Goal: Task Accomplishment & Management: Use online tool/utility

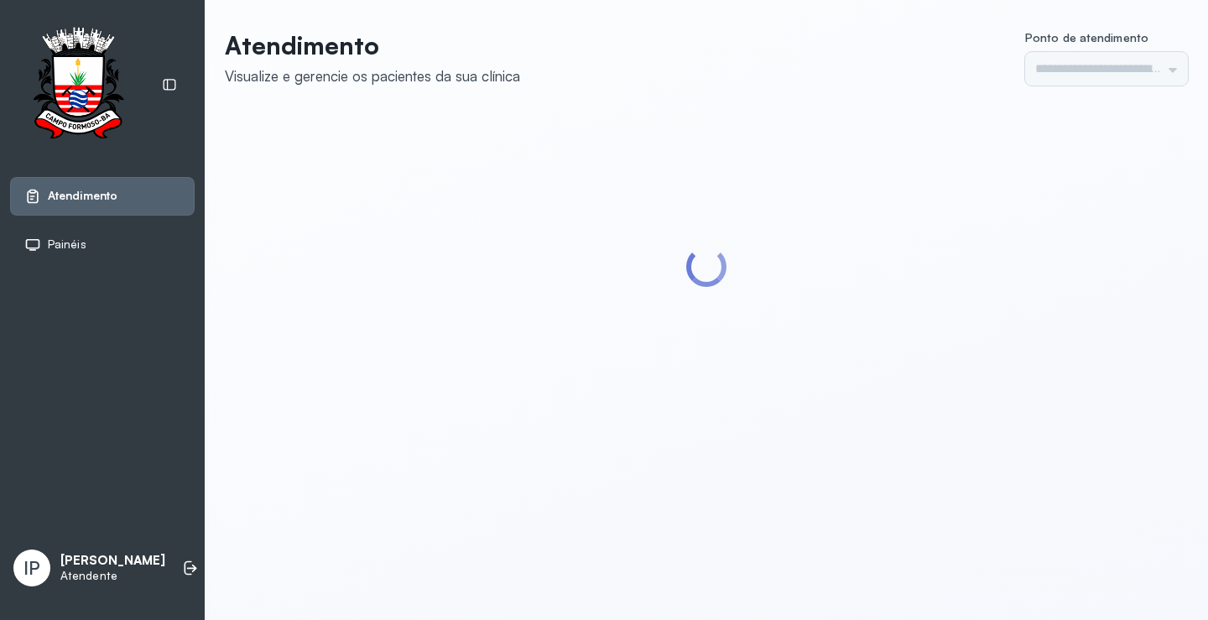
type input "*********"
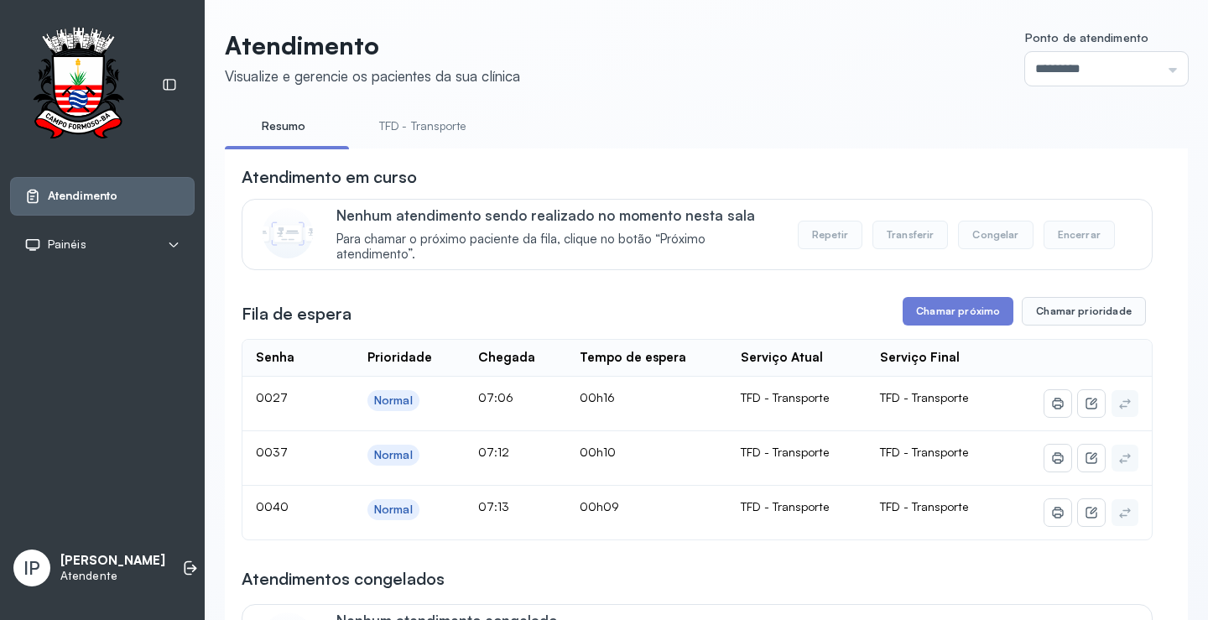
click at [395, 128] on link "TFD - Transporte" at bounding box center [422, 126] width 121 height 28
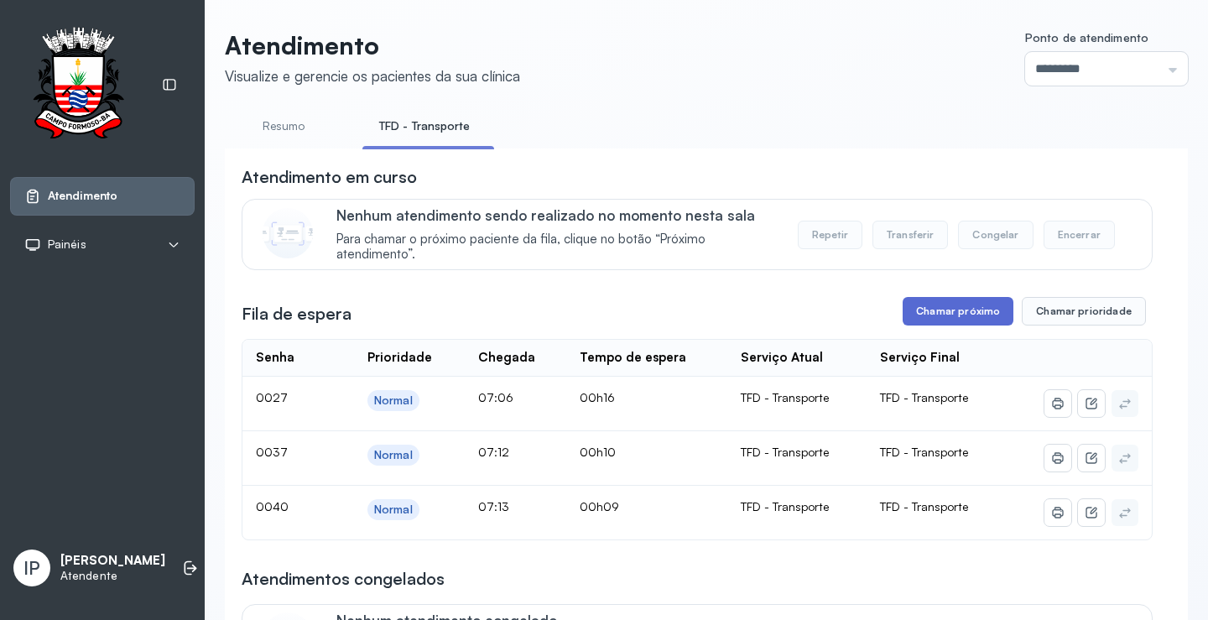
click at [967, 320] on button "Chamar próximo" at bounding box center [958, 311] width 111 height 29
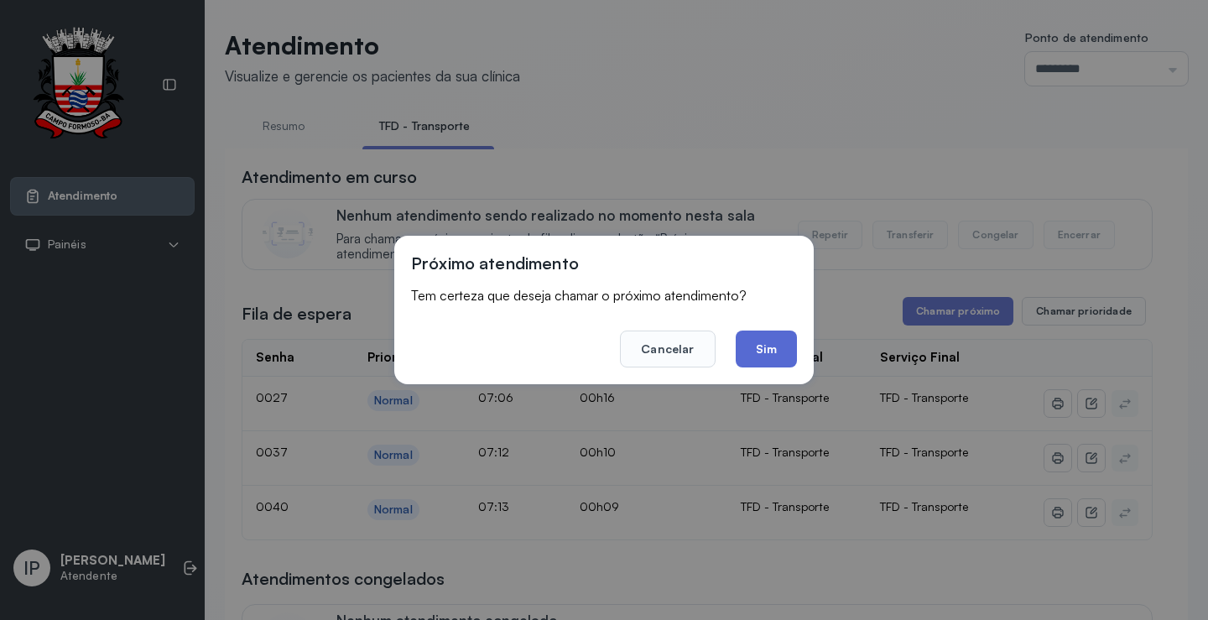
click at [749, 357] on button "Sim" at bounding box center [766, 349] width 61 height 37
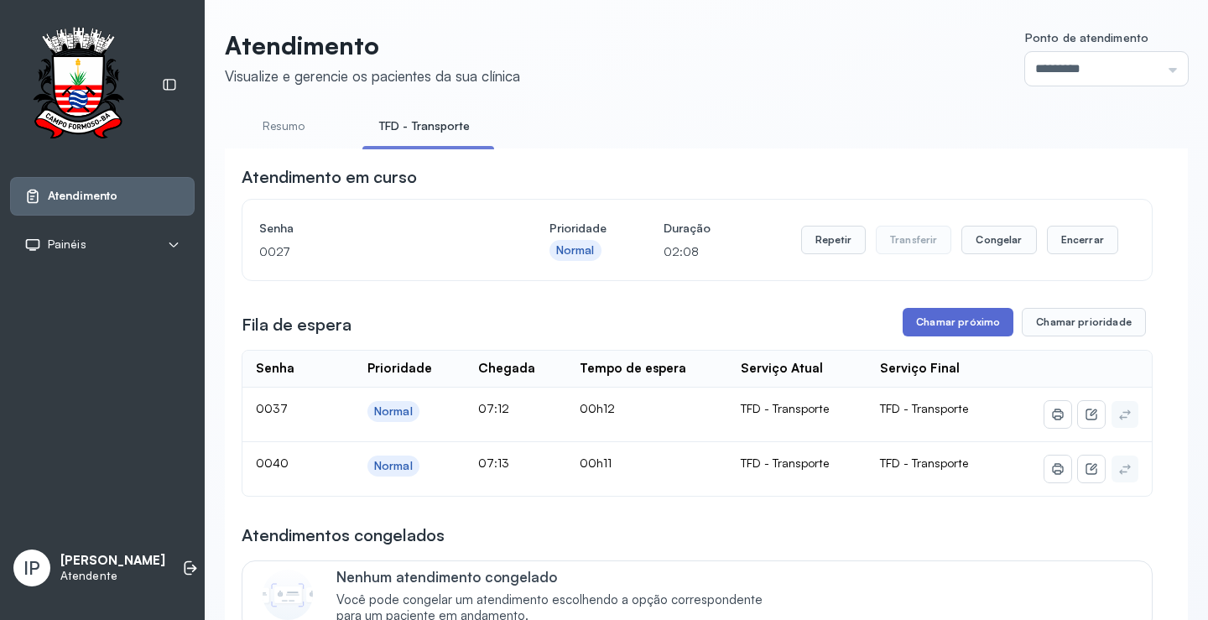
click at [942, 325] on button "Chamar próximo" at bounding box center [958, 322] width 111 height 29
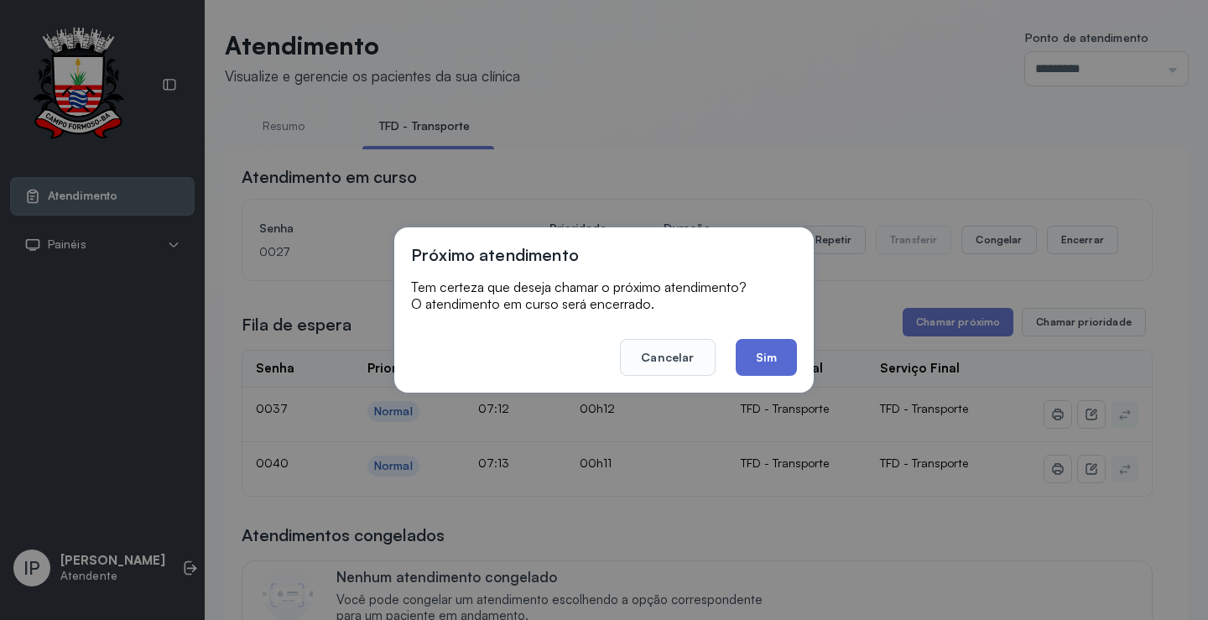
click at [783, 371] on button "Sim" at bounding box center [766, 357] width 61 height 37
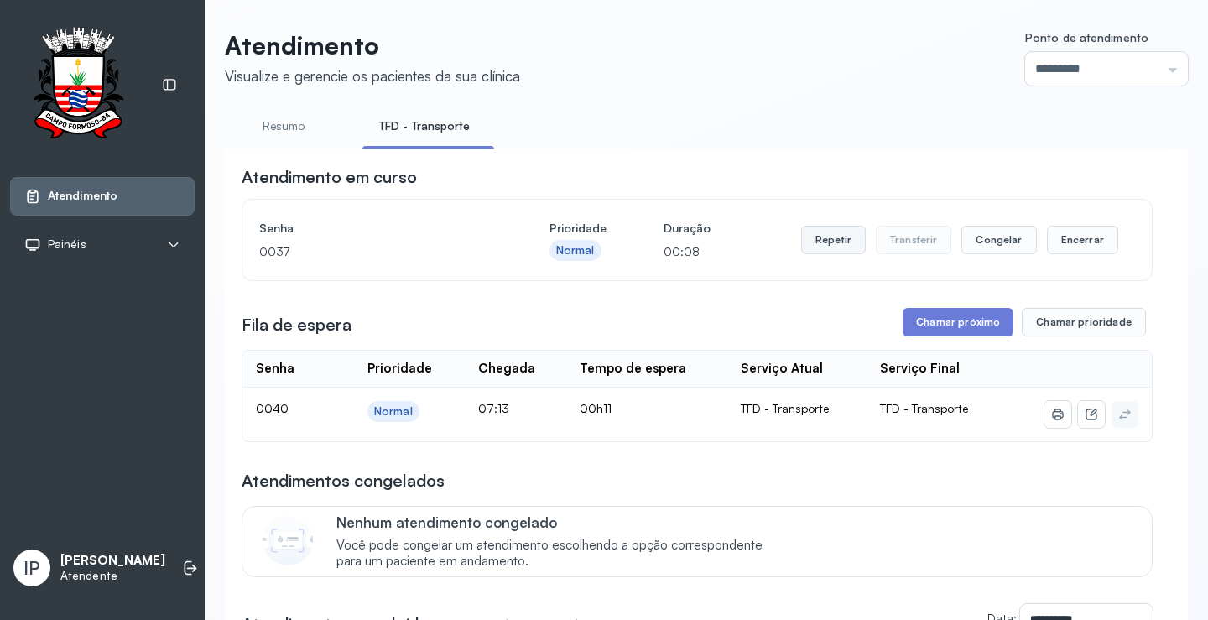
click at [825, 244] on button "Repetir" at bounding box center [833, 240] width 65 height 29
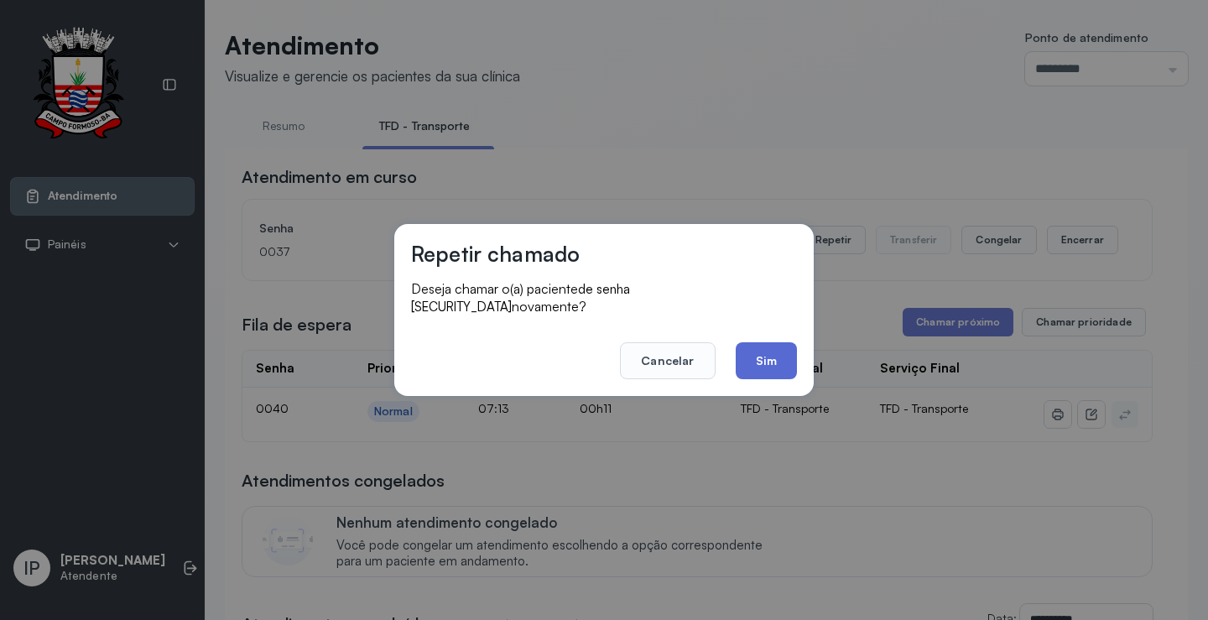
click at [752, 344] on button "Sim" at bounding box center [766, 360] width 61 height 37
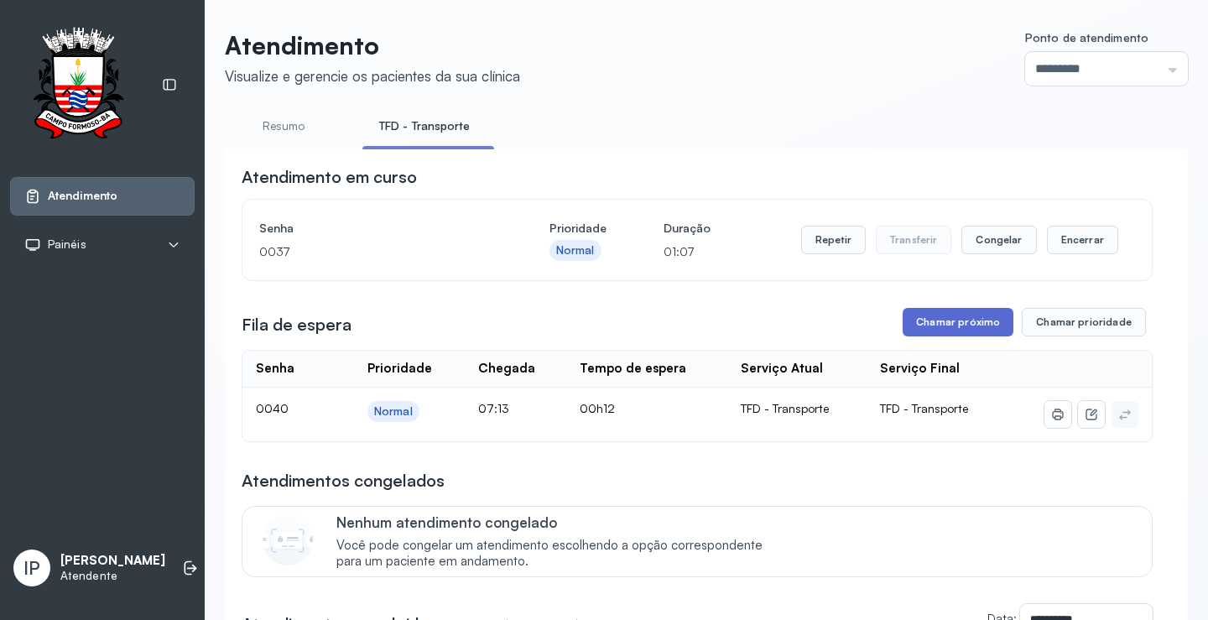
click at [968, 316] on button "Chamar próximo" at bounding box center [958, 322] width 111 height 29
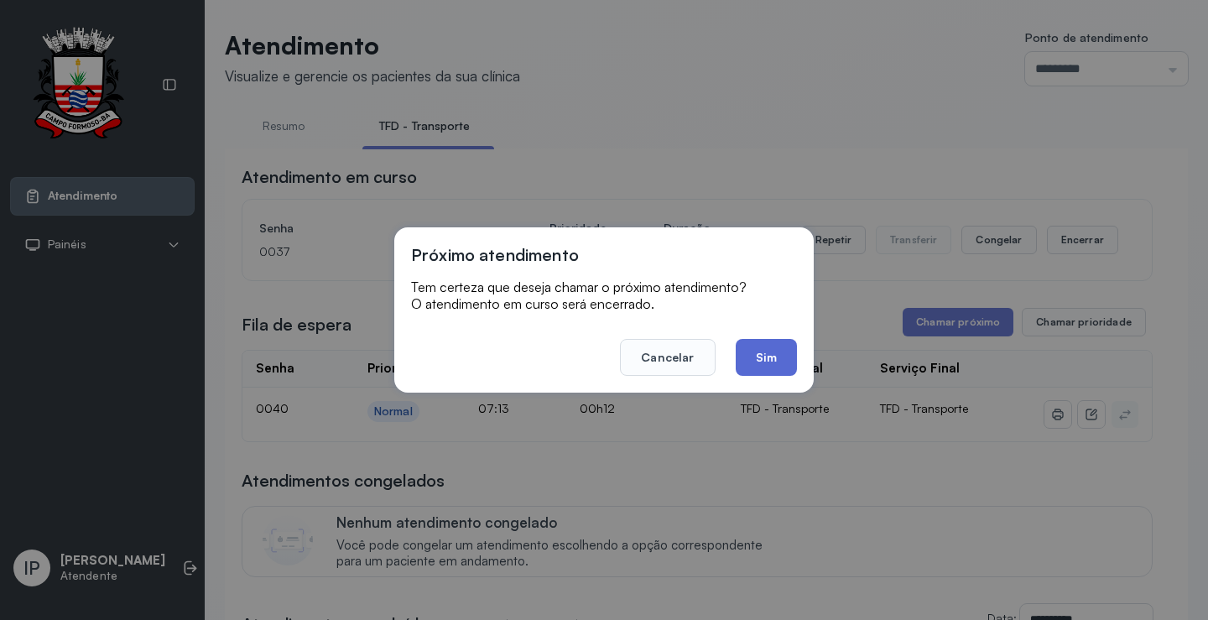
click at [788, 346] on button "Sim" at bounding box center [766, 357] width 61 height 37
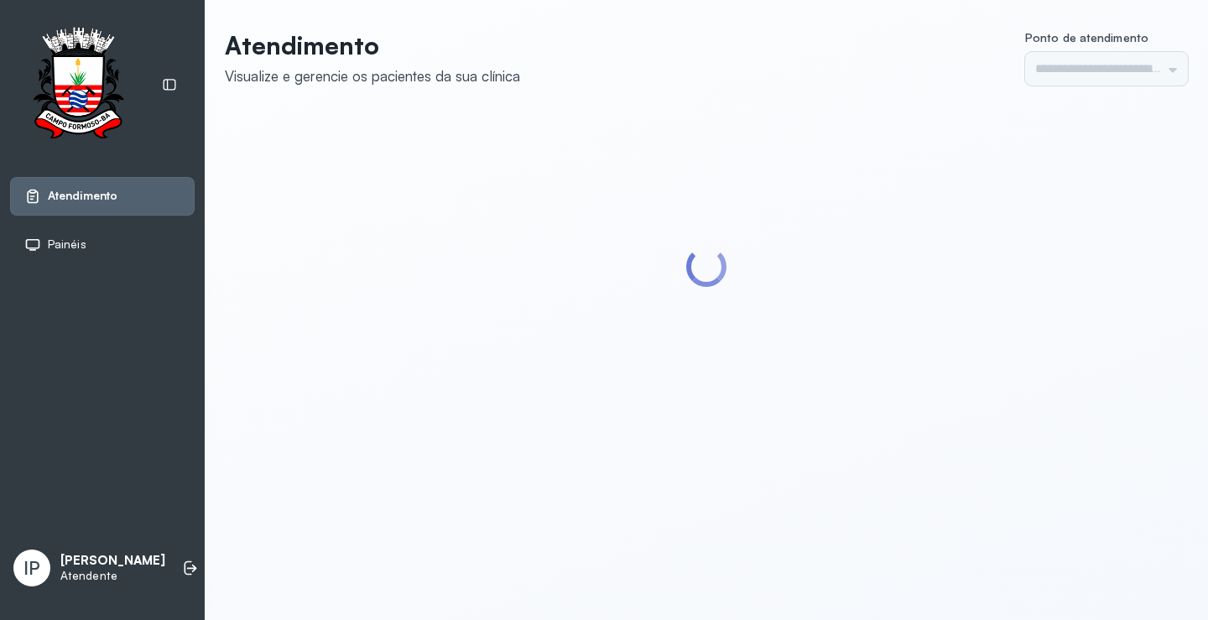
type input "*********"
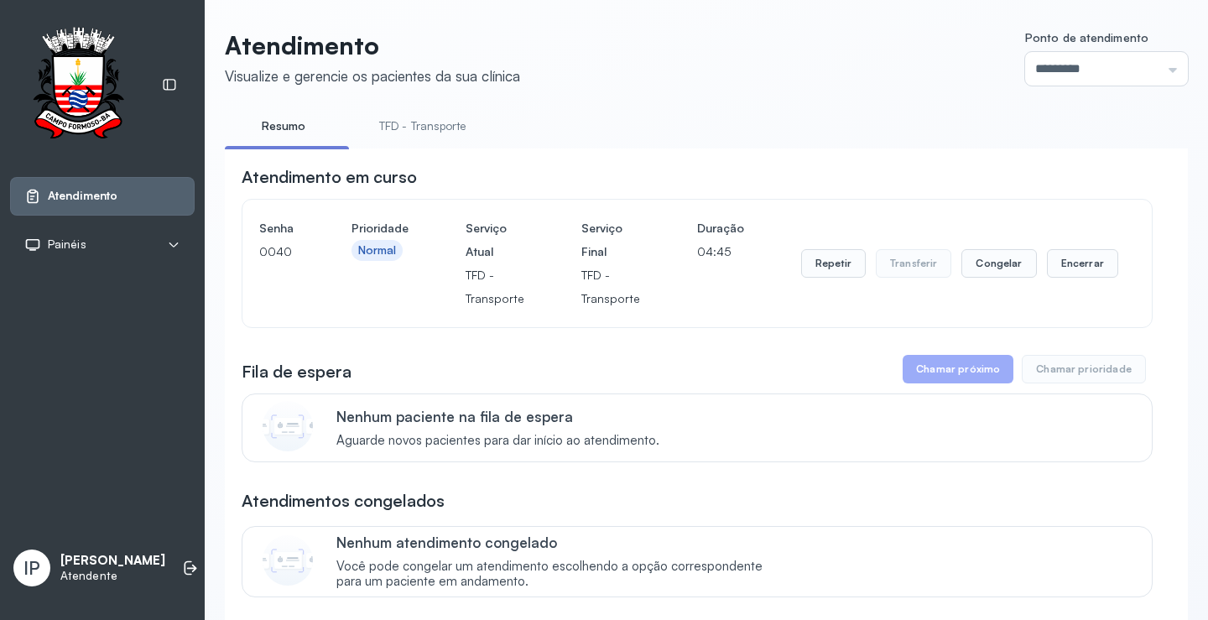
click at [422, 127] on link "TFD - Transporte" at bounding box center [422, 126] width 121 height 28
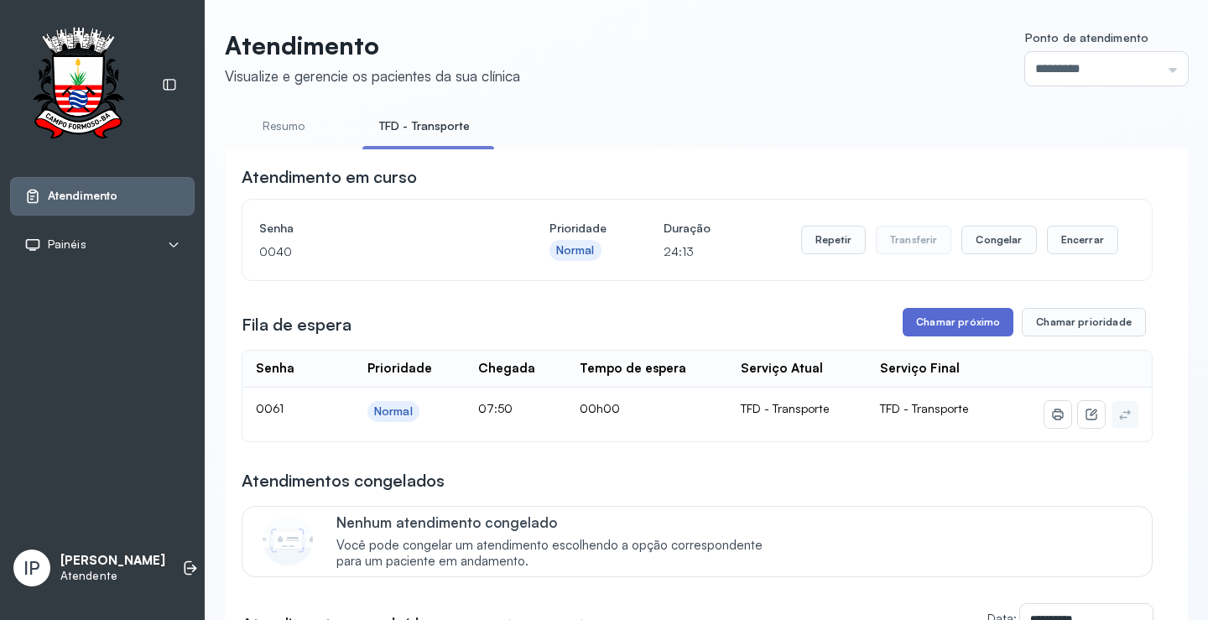
click at [961, 315] on button "Chamar próximo" at bounding box center [958, 322] width 111 height 29
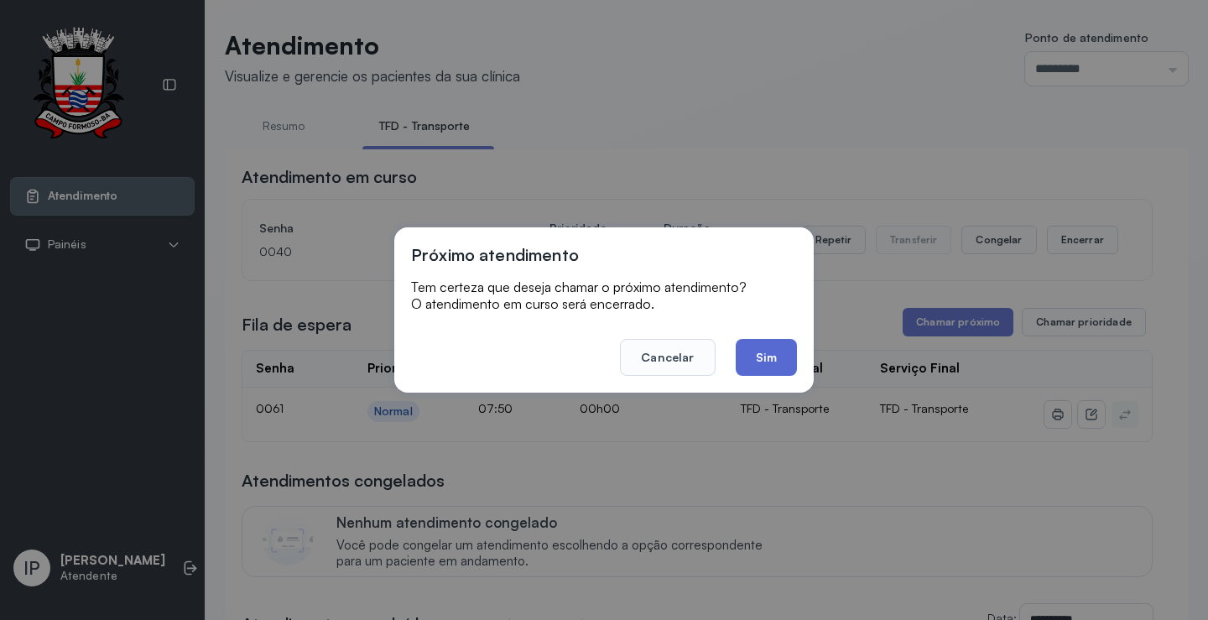
click at [774, 348] on button "Sim" at bounding box center [766, 357] width 61 height 37
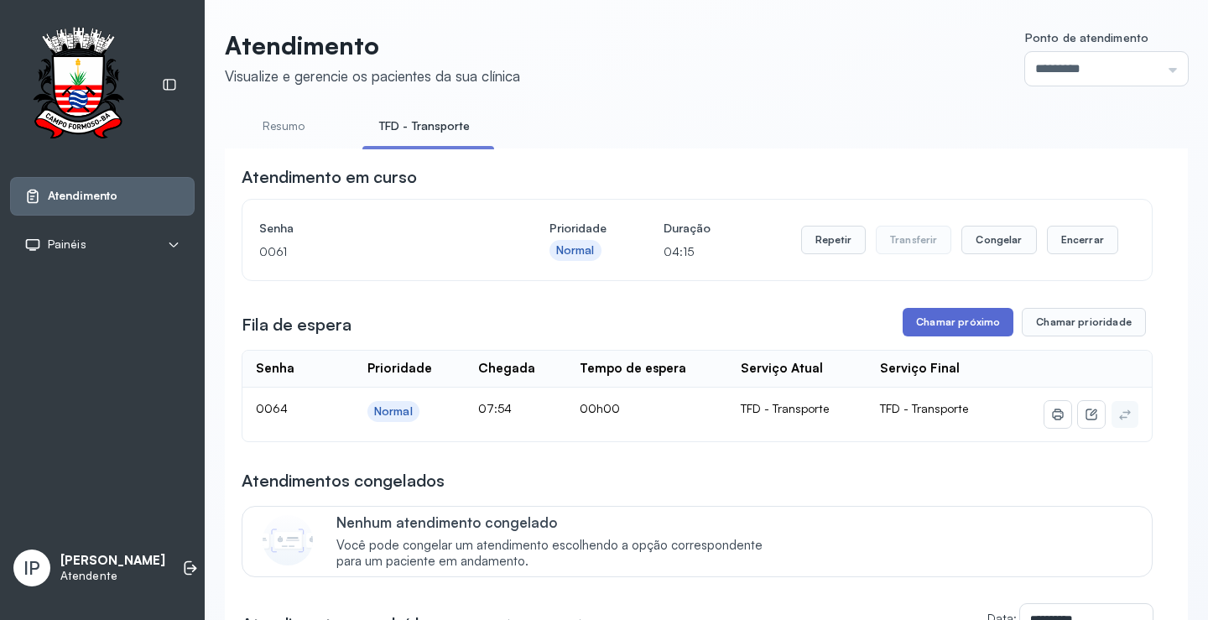
click at [966, 322] on button "Chamar próximo" at bounding box center [958, 322] width 111 height 29
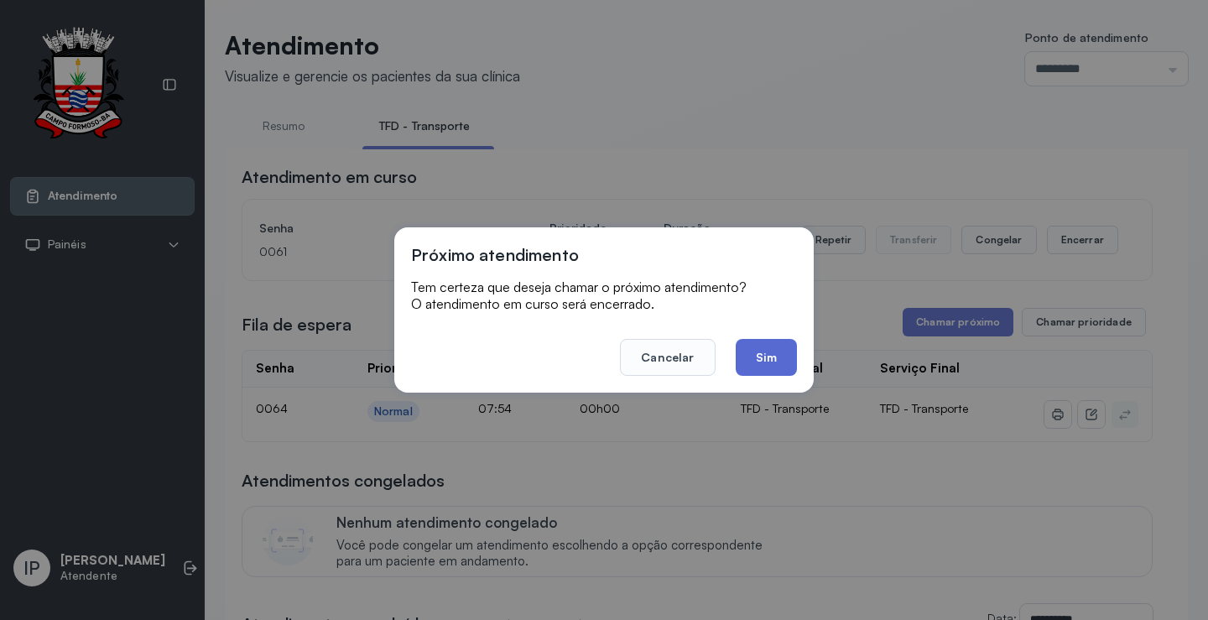
click at [775, 346] on button "Sim" at bounding box center [766, 357] width 61 height 37
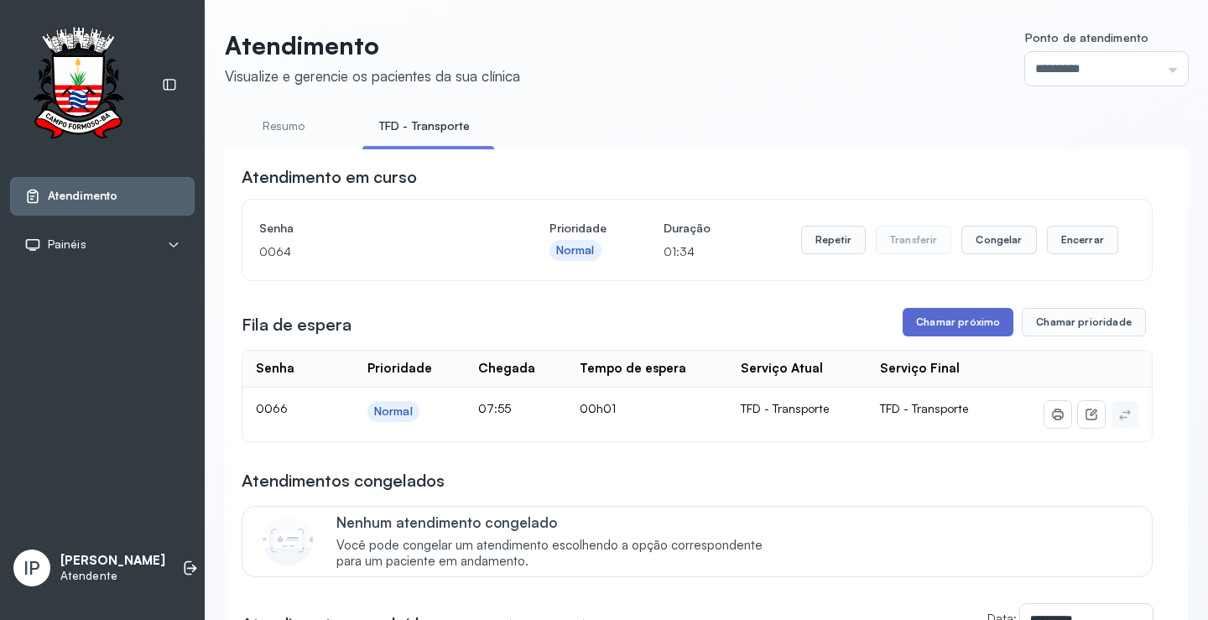
click at [915, 321] on button "Chamar próximo" at bounding box center [958, 322] width 111 height 29
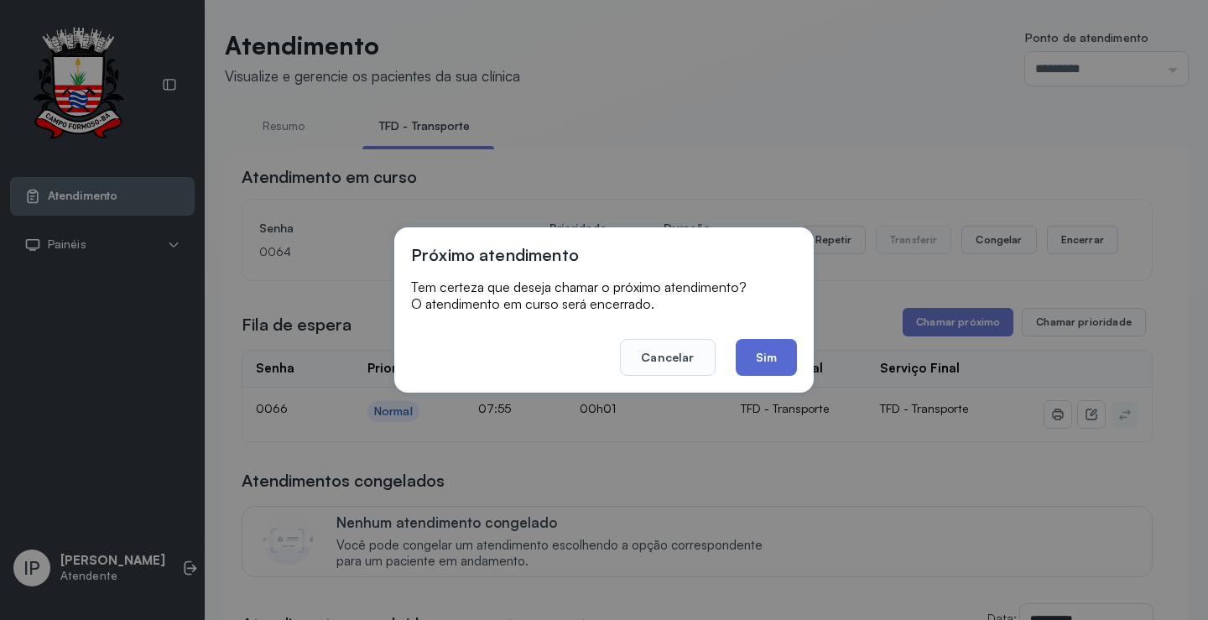
click at [791, 362] on button "Sim" at bounding box center [766, 357] width 61 height 37
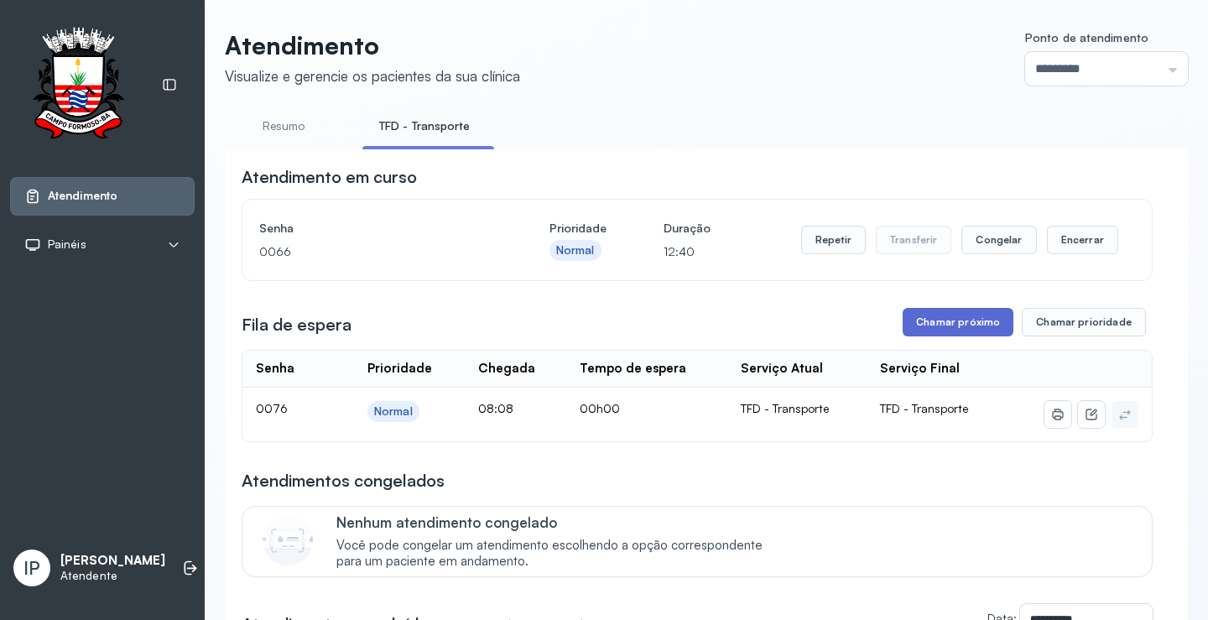
click at [924, 327] on button "Chamar próximo" at bounding box center [958, 322] width 111 height 29
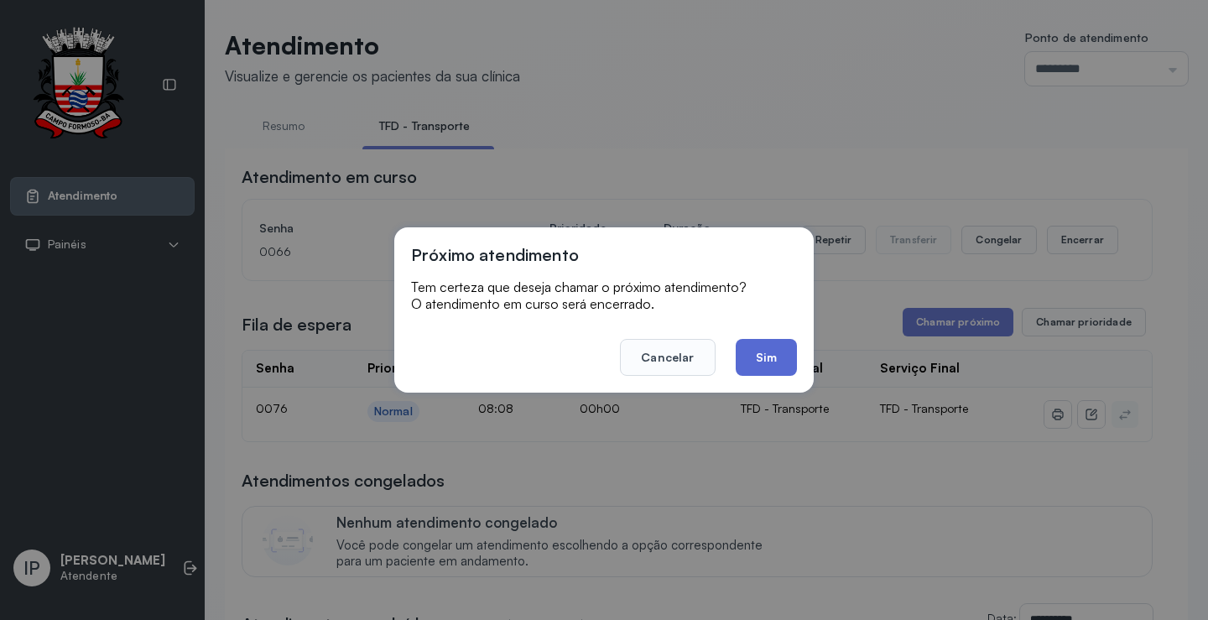
click at [750, 350] on button "Sim" at bounding box center [766, 357] width 61 height 37
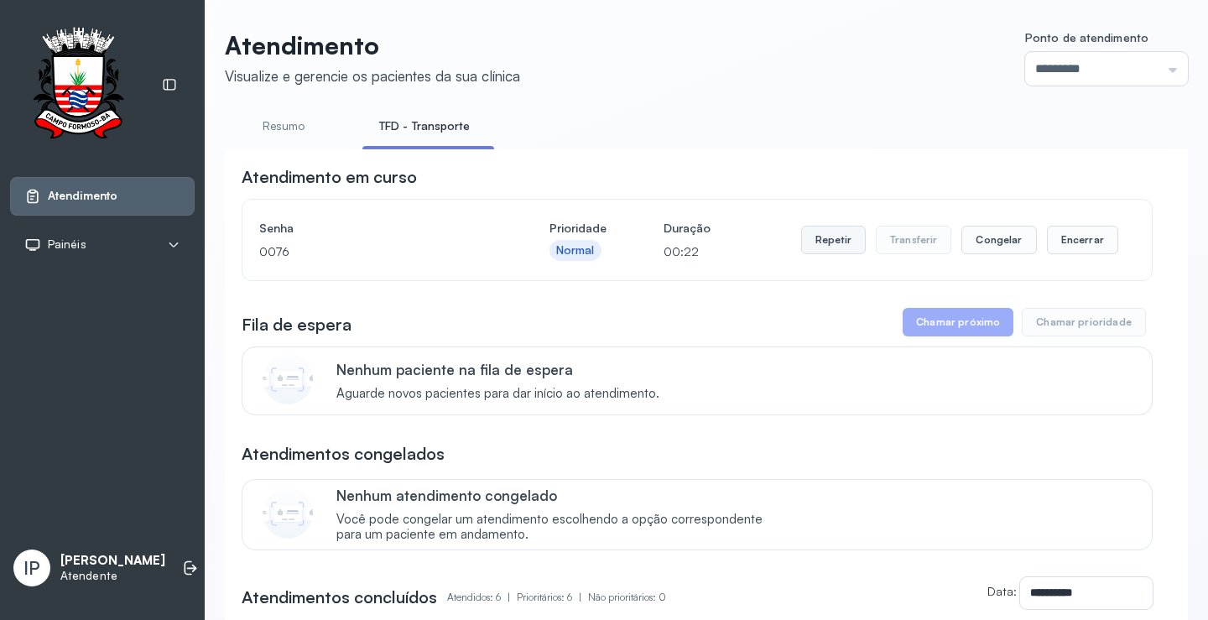
click at [812, 232] on button "Repetir" at bounding box center [833, 240] width 65 height 29
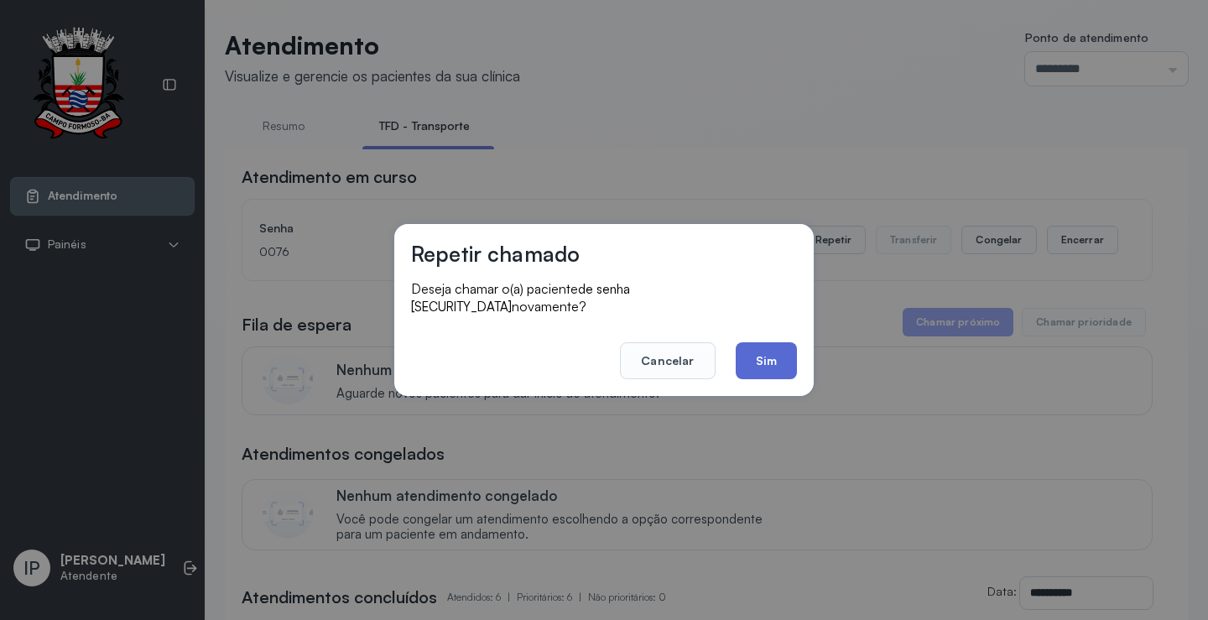
click at [757, 342] on button "Sim" at bounding box center [766, 360] width 61 height 37
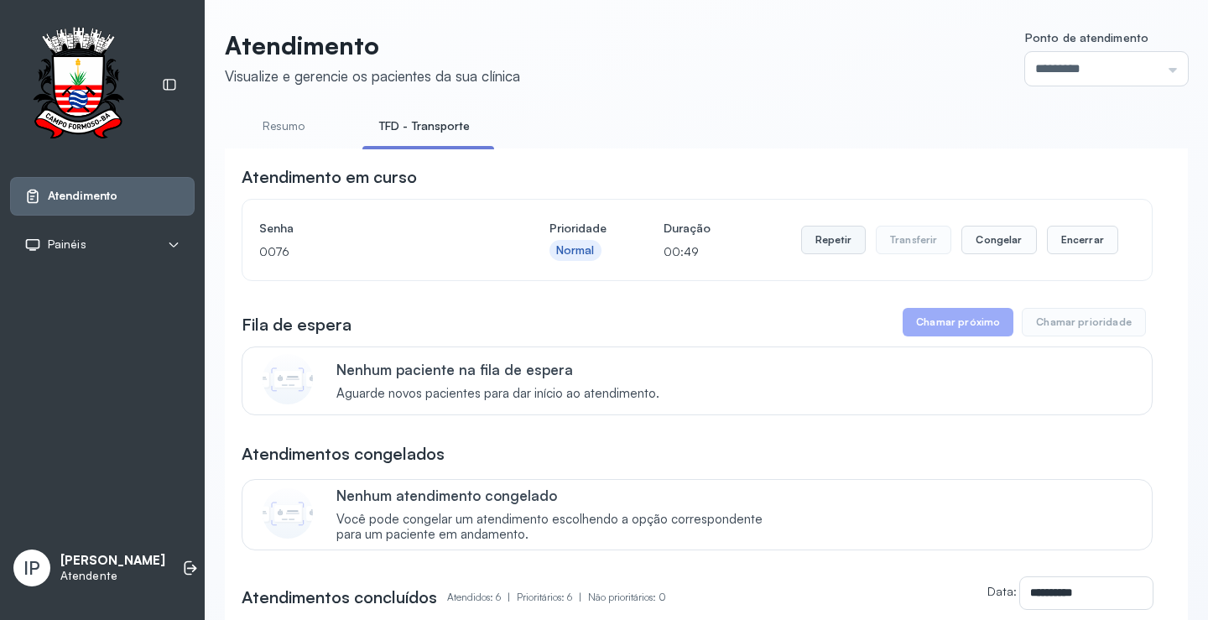
click at [824, 244] on button "Repetir" at bounding box center [833, 240] width 65 height 29
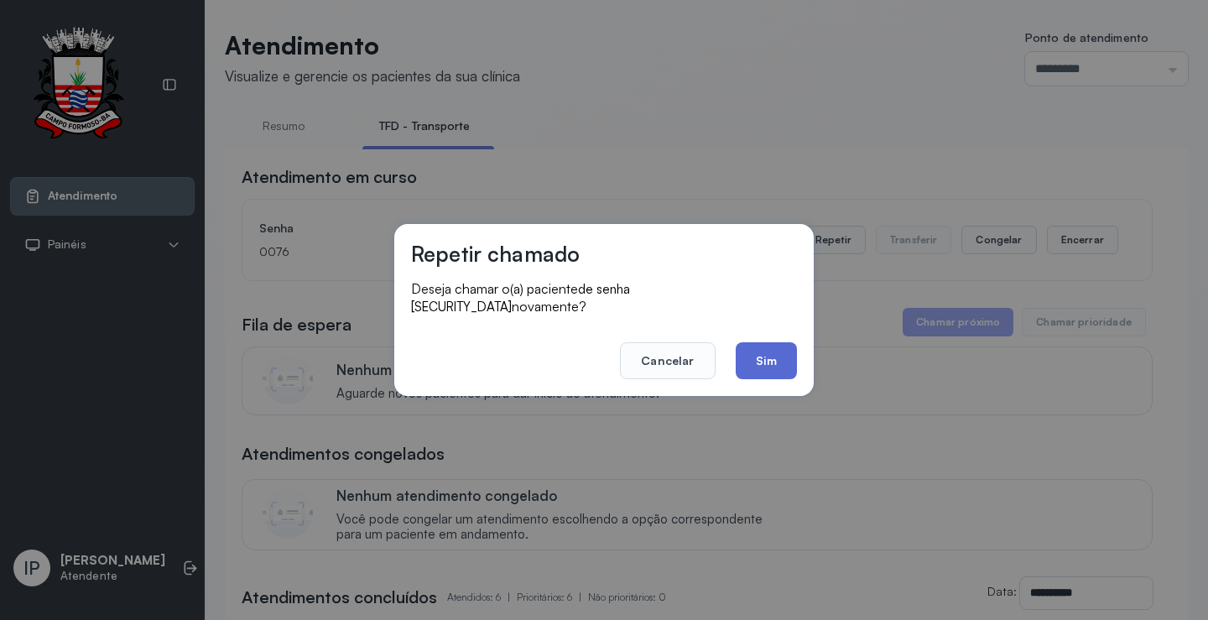
click at [742, 346] on button "Sim" at bounding box center [766, 360] width 61 height 37
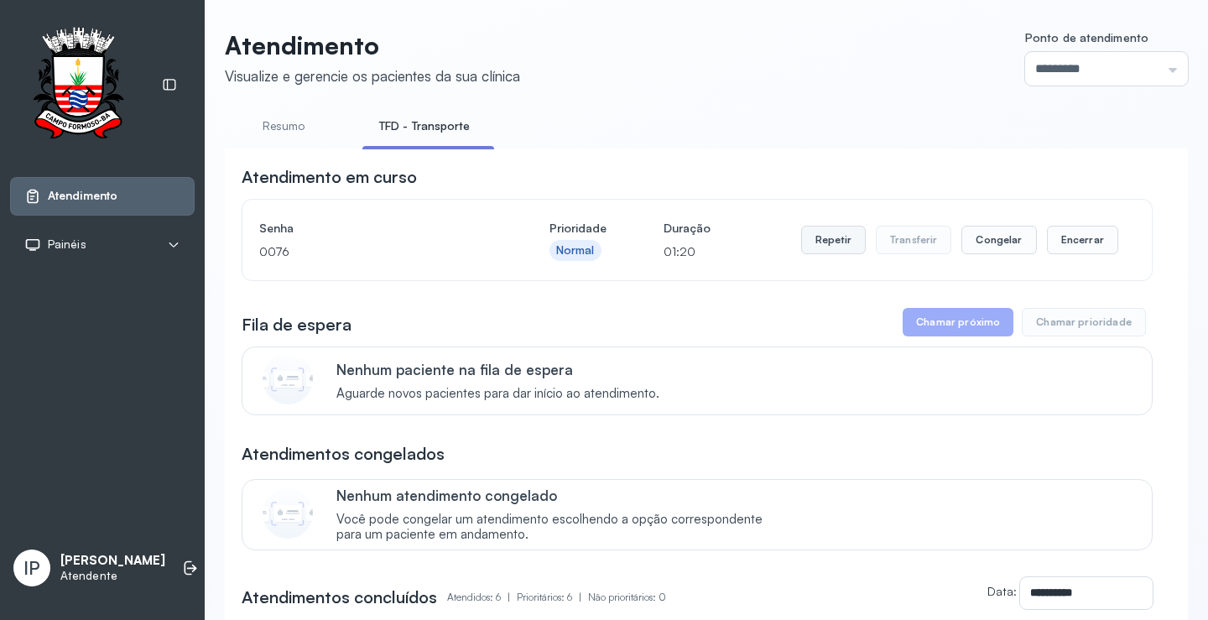
click at [820, 248] on button "Repetir" at bounding box center [833, 240] width 65 height 29
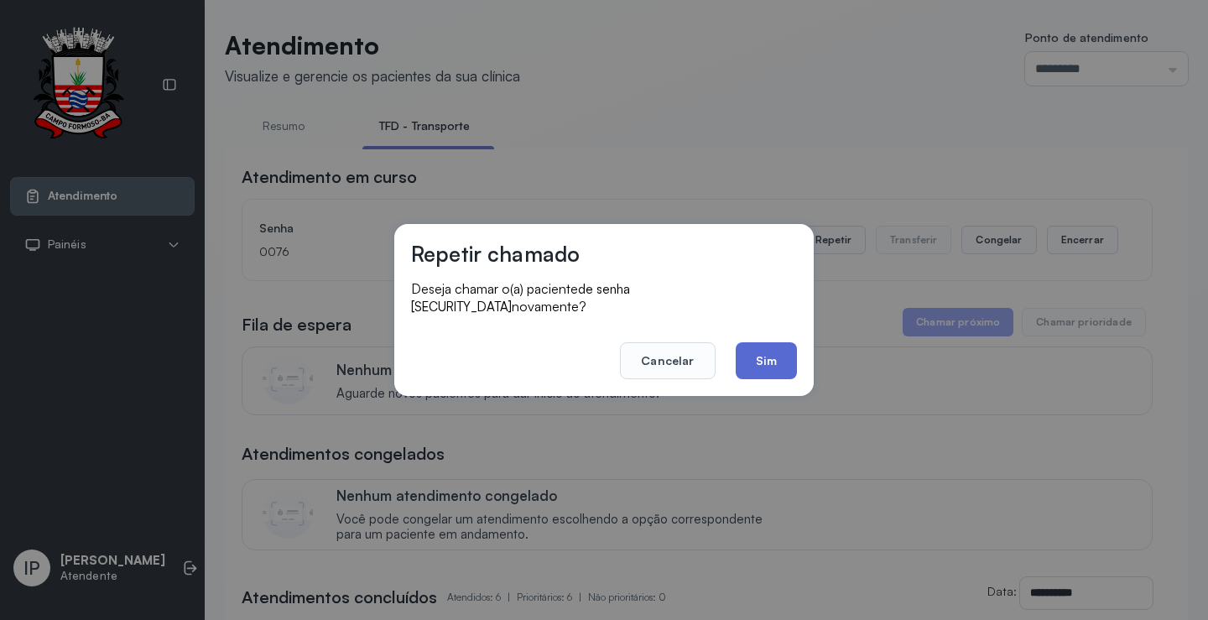
click at [755, 357] on button "Sim" at bounding box center [766, 360] width 61 height 37
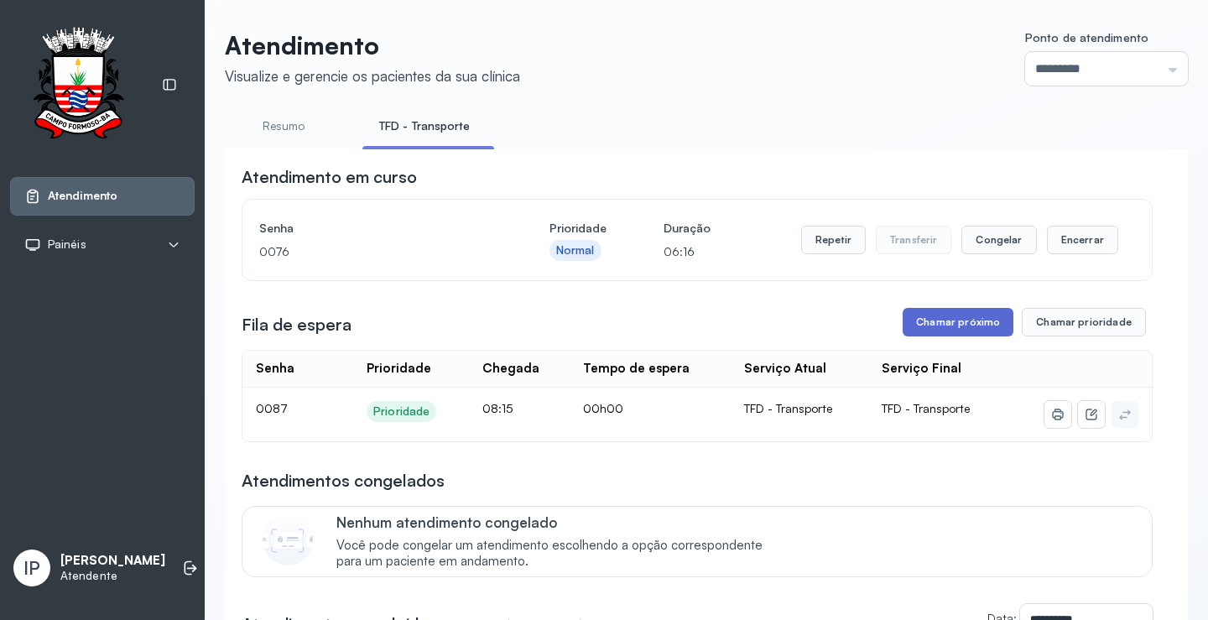
click at [930, 331] on button "Chamar próximo" at bounding box center [958, 322] width 111 height 29
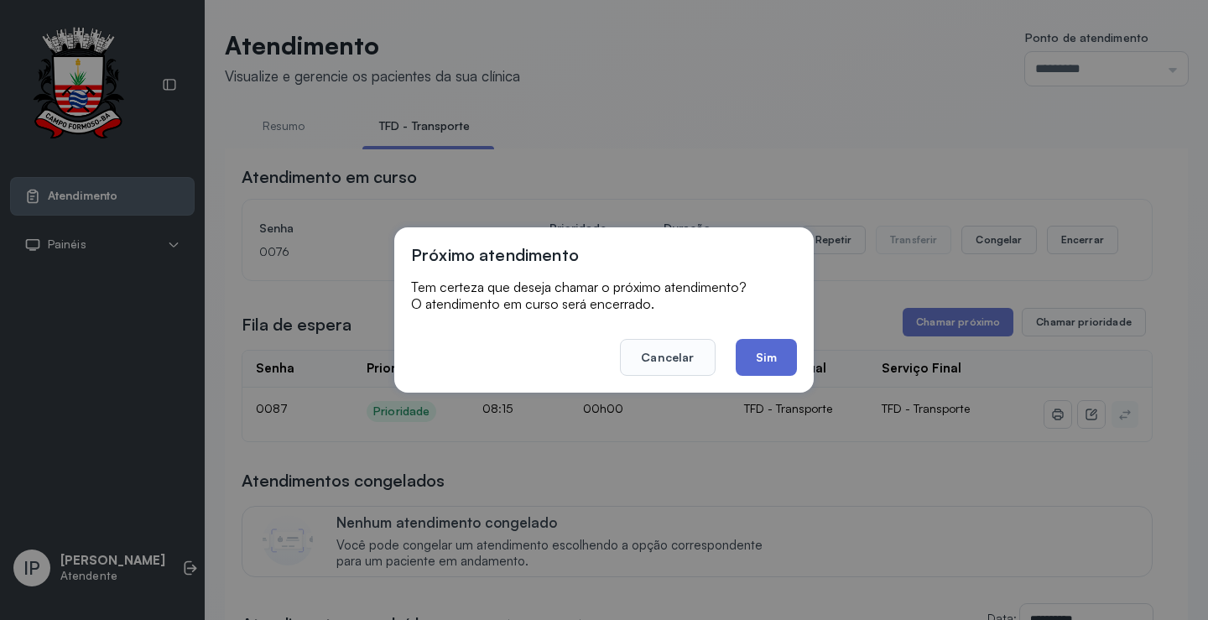
click at [752, 357] on button "Sim" at bounding box center [766, 357] width 61 height 37
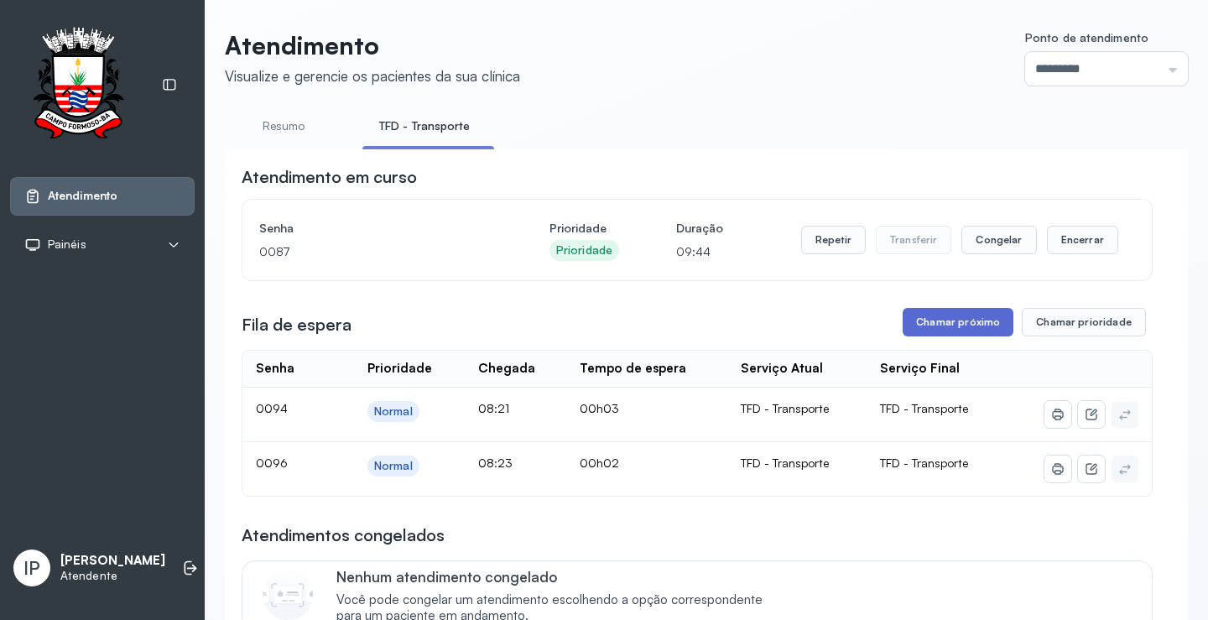
click at [960, 321] on button "Chamar próximo" at bounding box center [958, 322] width 111 height 29
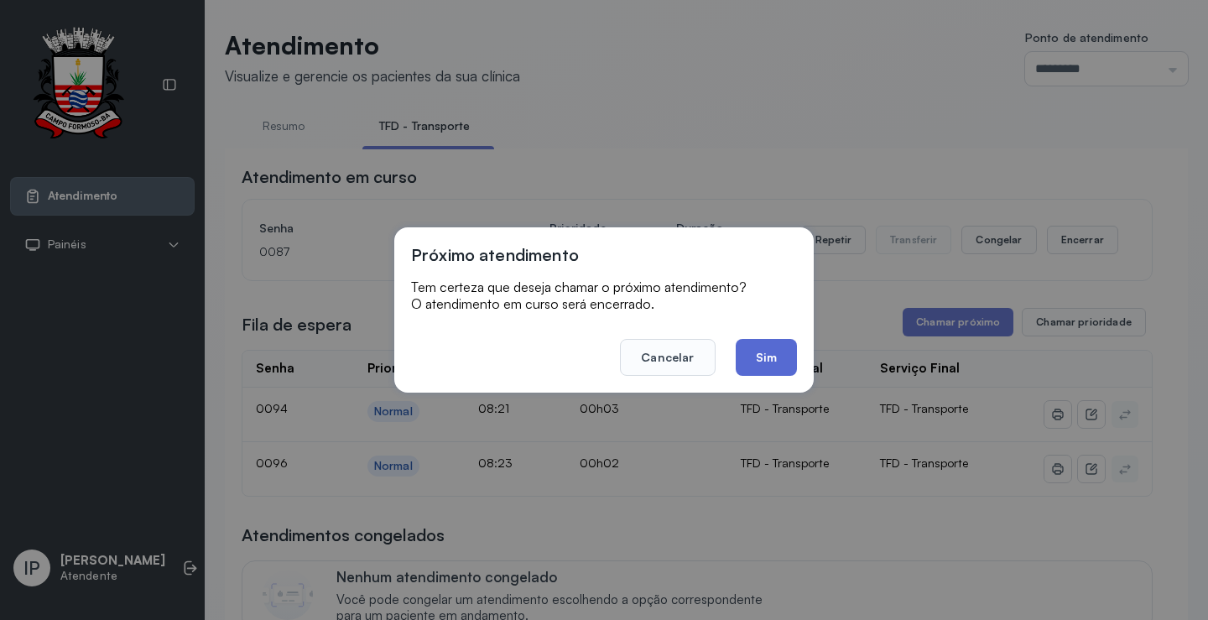
click at [752, 350] on button "Sim" at bounding box center [766, 357] width 61 height 37
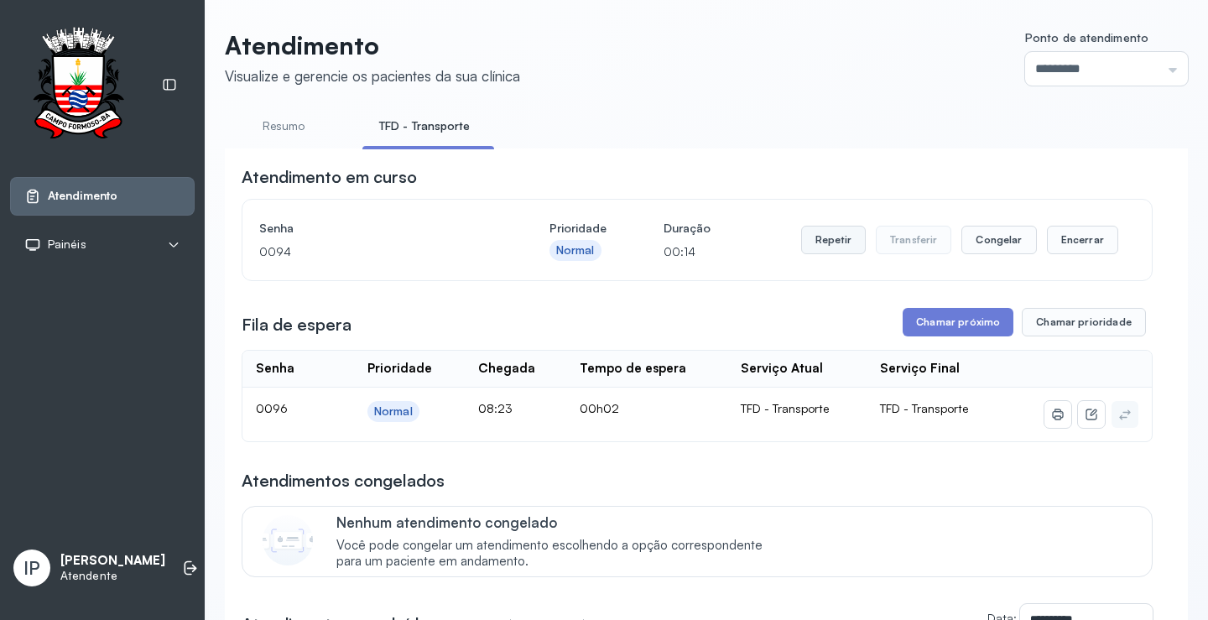
click at [835, 244] on button "Repetir" at bounding box center [833, 240] width 65 height 29
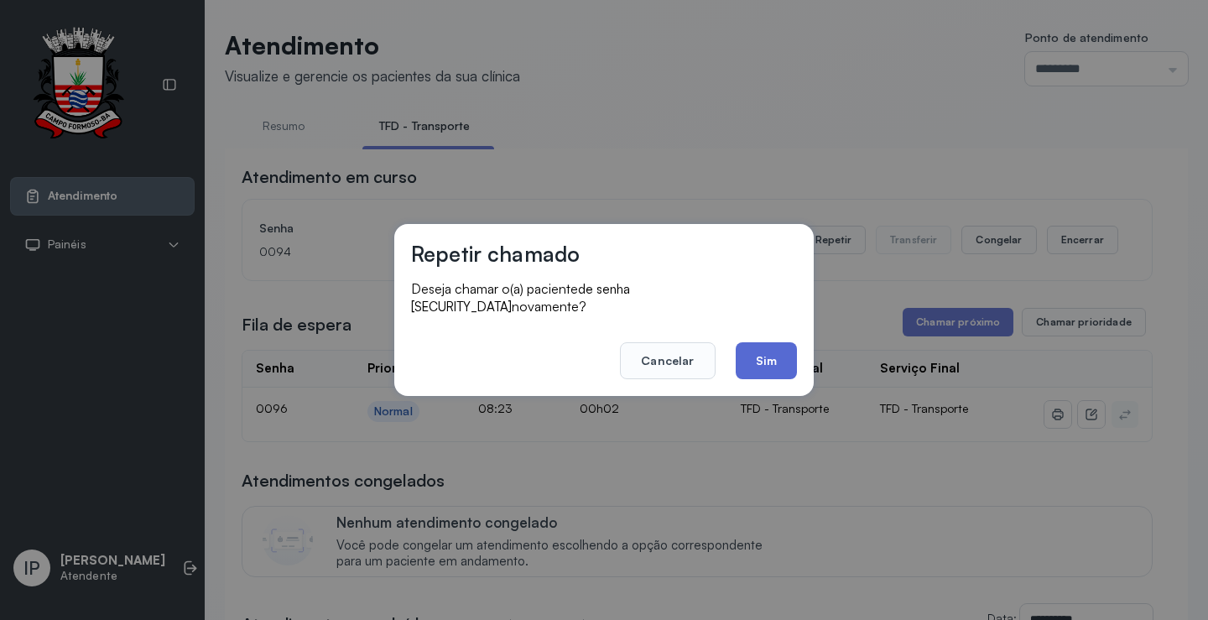
click at [753, 359] on button "Sim" at bounding box center [766, 360] width 61 height 37
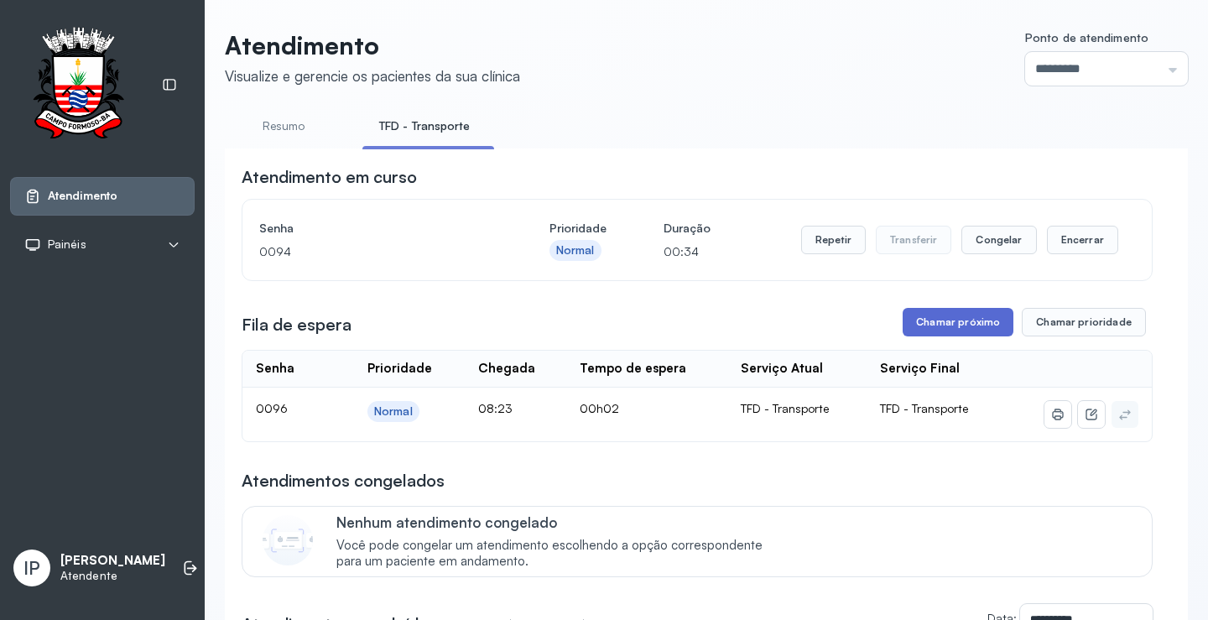
click at [945, 320] on button "Chamar próximo" at bounding box center [958, 322] width 111 height 29
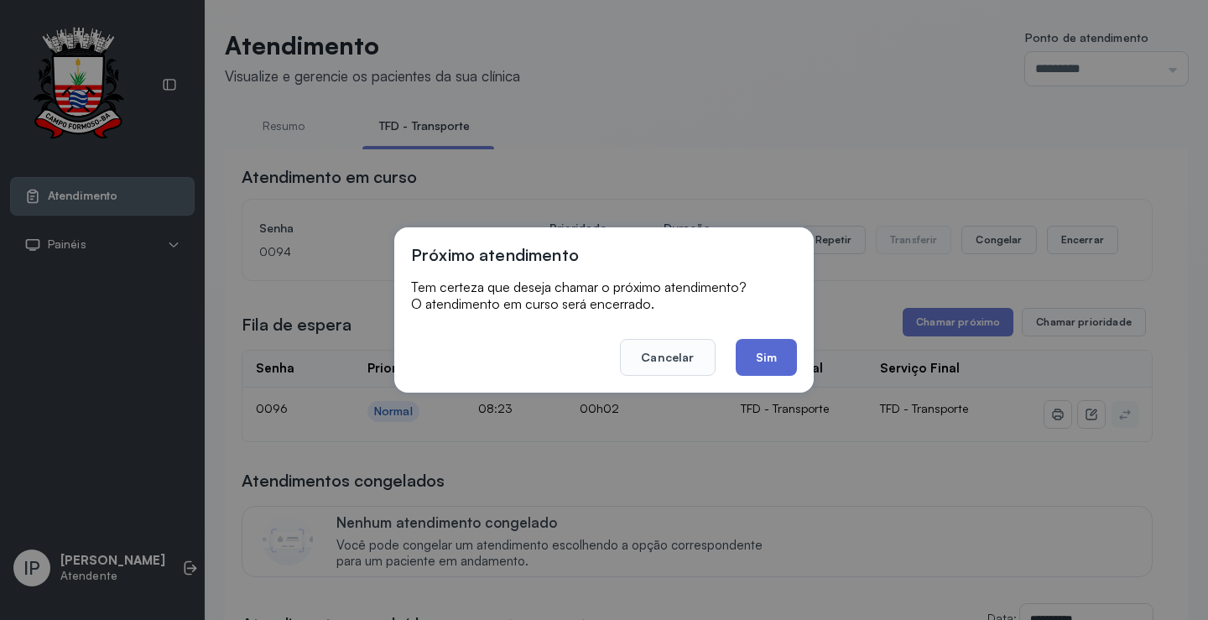
click at [774, 350] on button "Sim" at bounding box center [766, 357] width 61 height 37
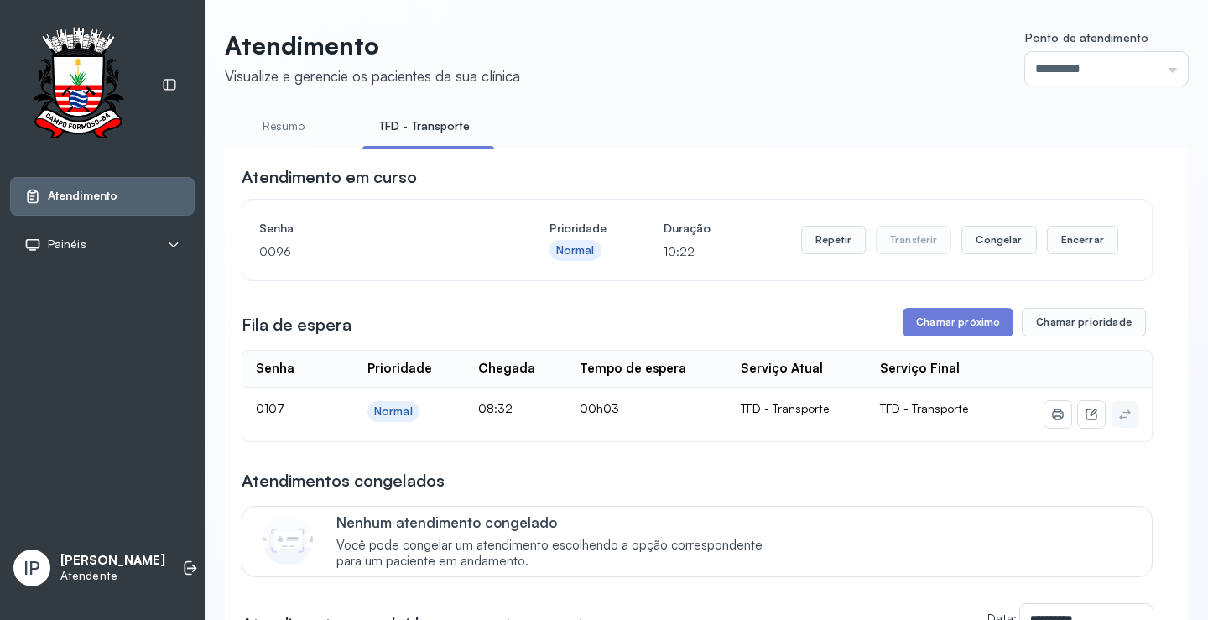
click at [911, 321] on button "Chamar próximo" at bounding box center [958, 322] width 111 height 29
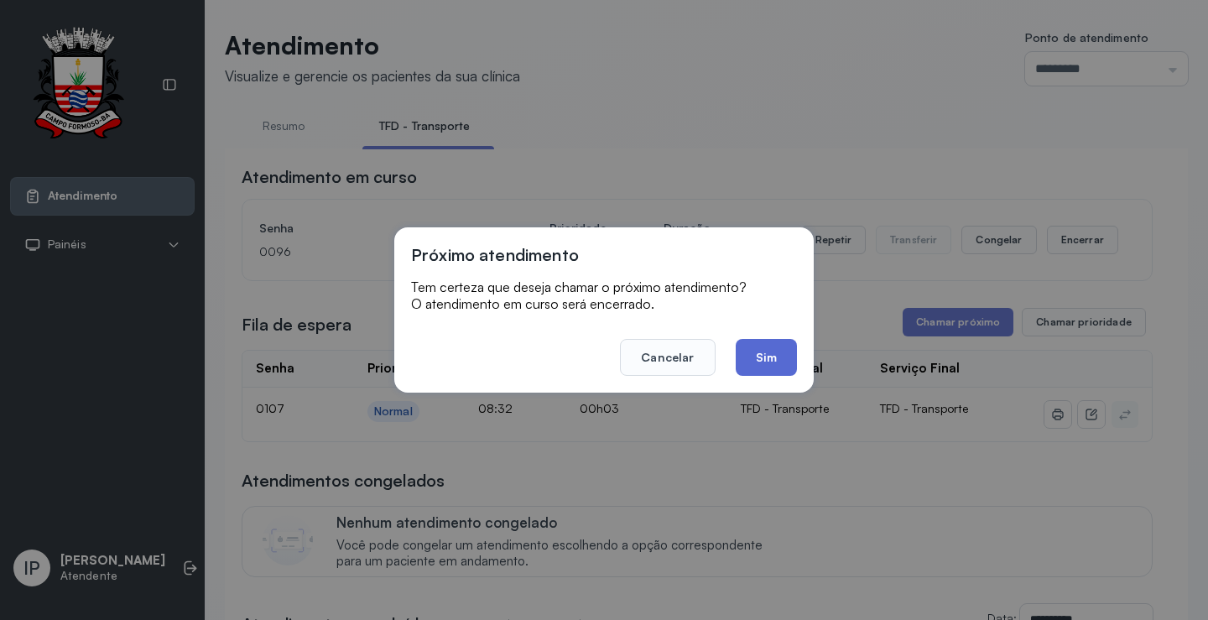
click at [785, 351] on button "Sim" at bounding box center [766, 357] width 61 height 37
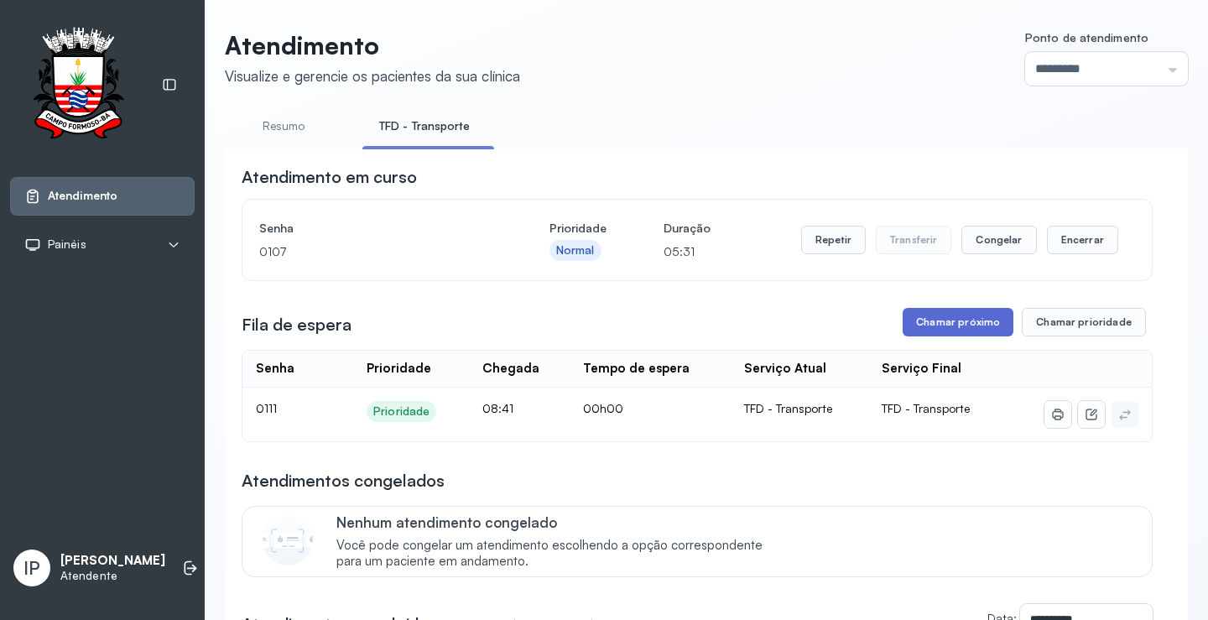
click at [909, 329] on button "Chamar próximo" at bounding box center [958, 322] width 111 height 29
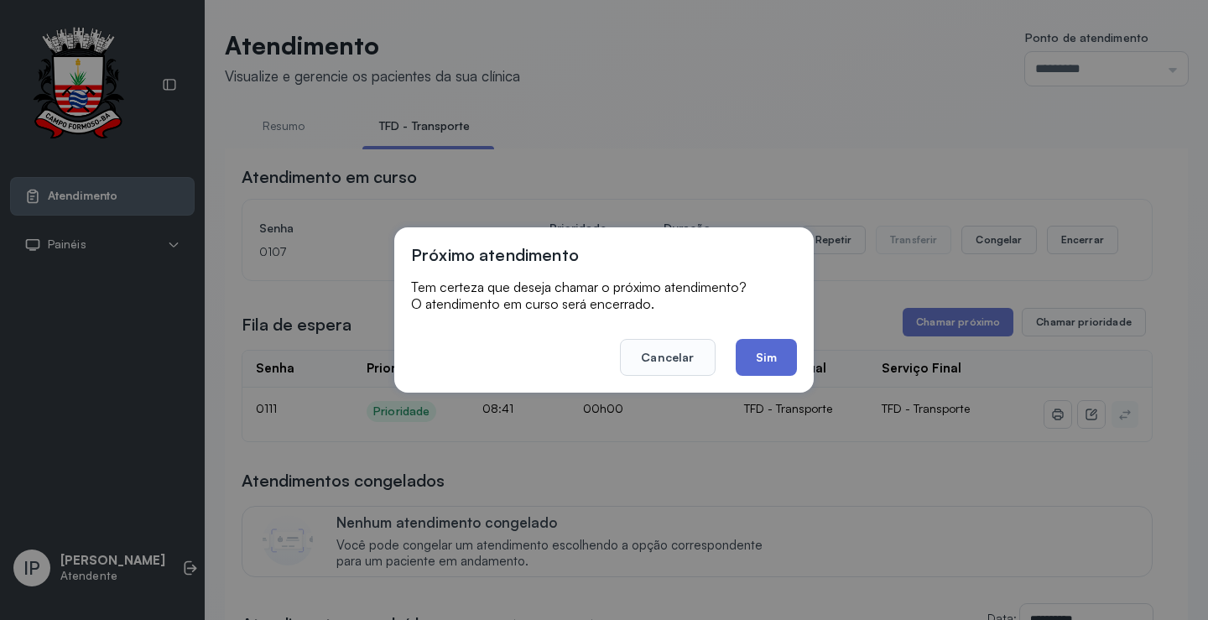
click at [773, 357] on button "Sim" at bounding box center [766, 357] width 61 height 37
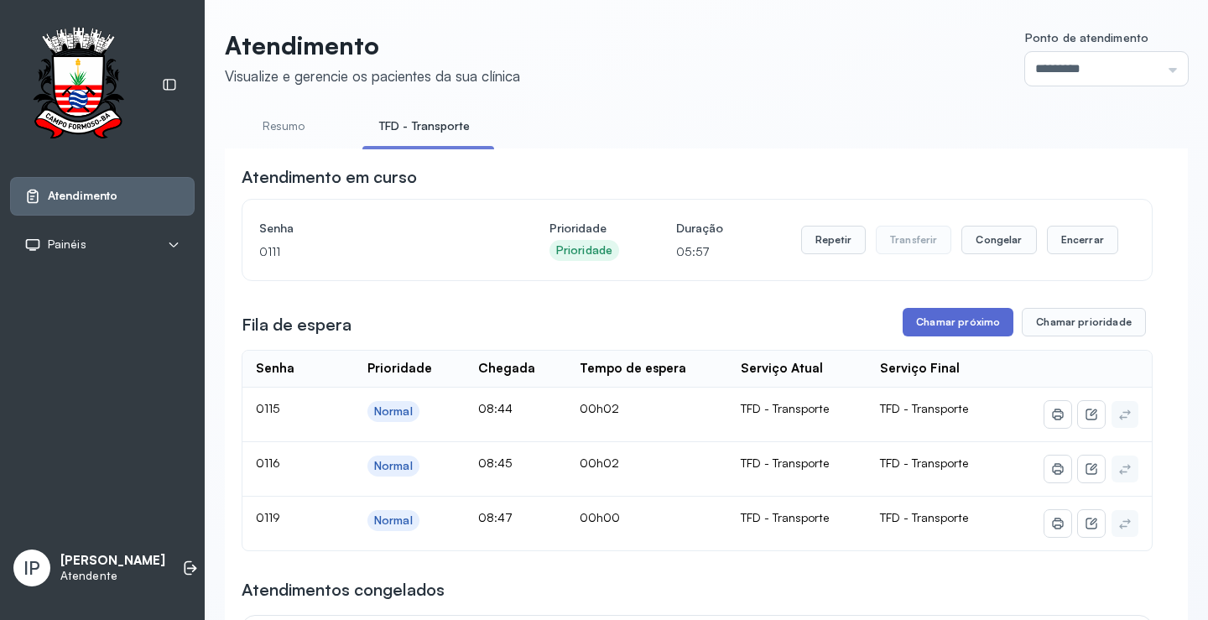
click at [955, 320] on button "Chamar próximo" at bounding box center [958, 322] width 111 height 29
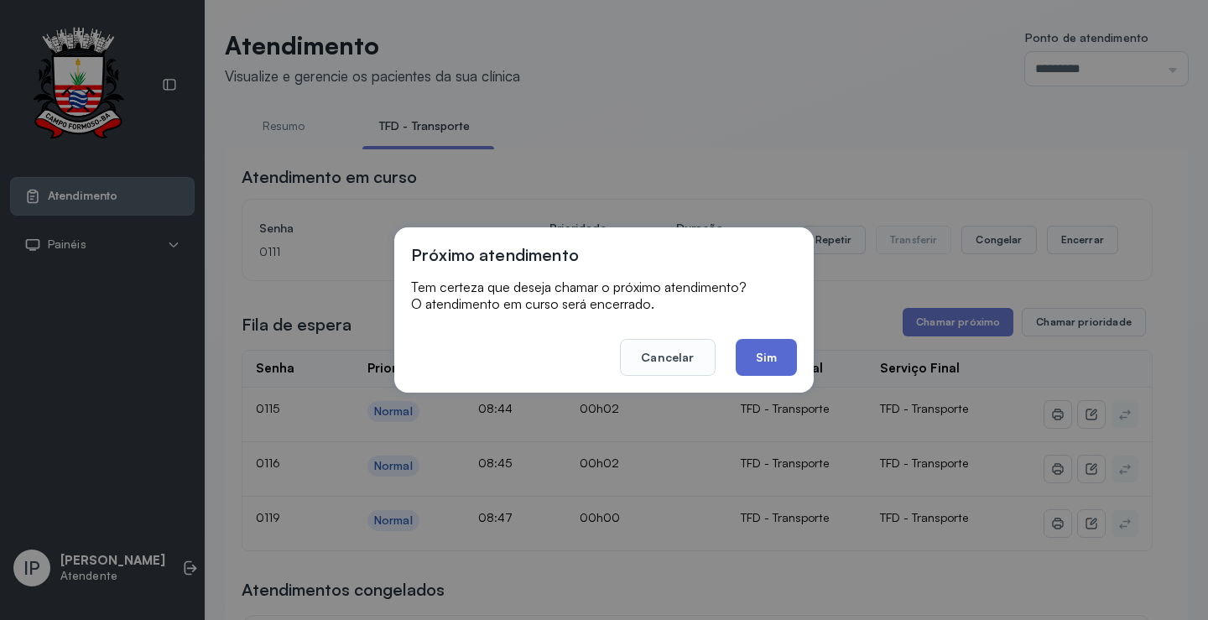
click at [755, 354] on button "Sim" at bounding box center [766, 357] width 61 height 37
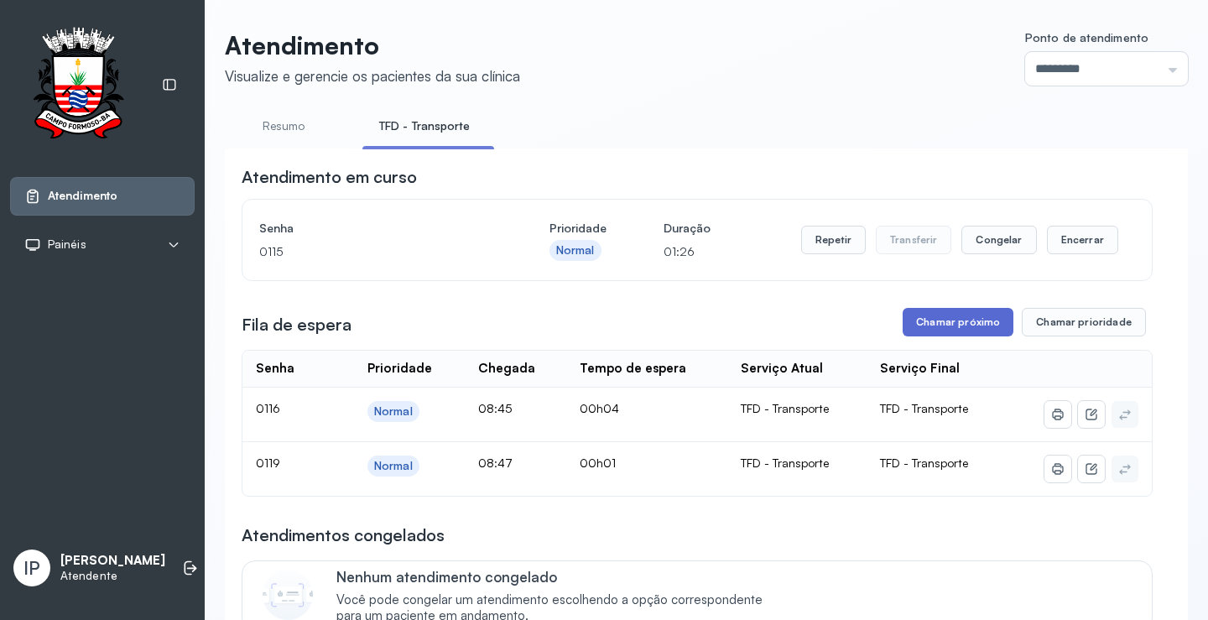
click at [966, 316] on button "Chamar próximo" at bounding box center [958, 322] width 111 height 29
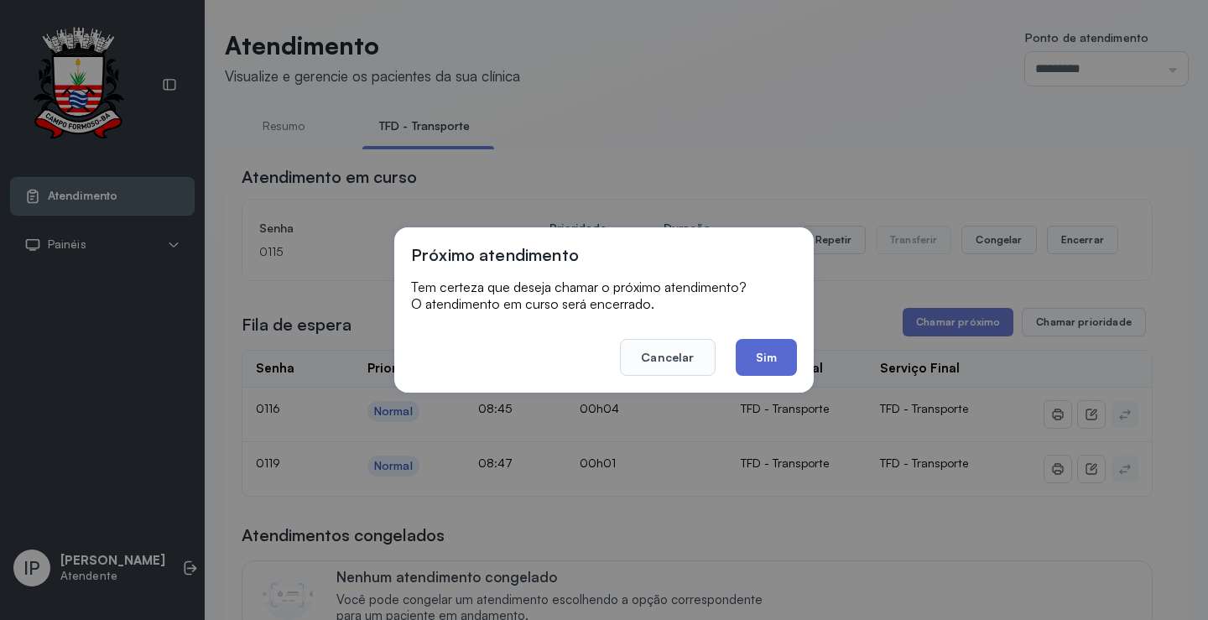
click at [776, 350] on button "Sim" at bounding box center [766, 357] width 61 height 37
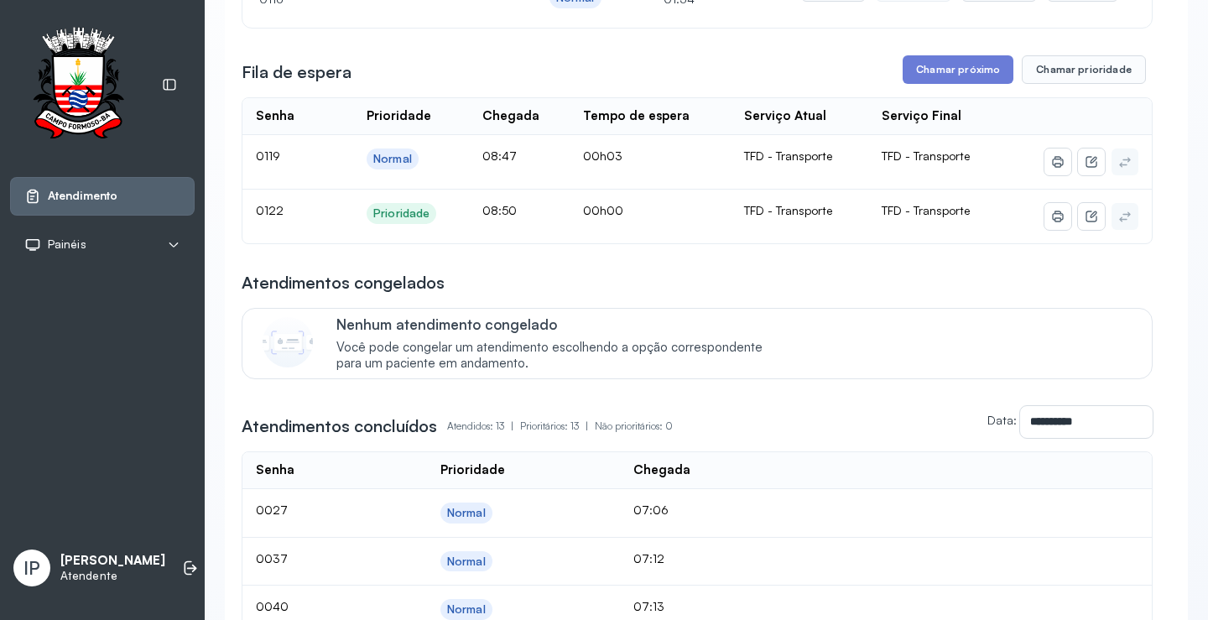
scroll to position [252, 0]
click at [963, 76] on button "Chamar próximo" at bounding box center [958, 70] width 111 height 29
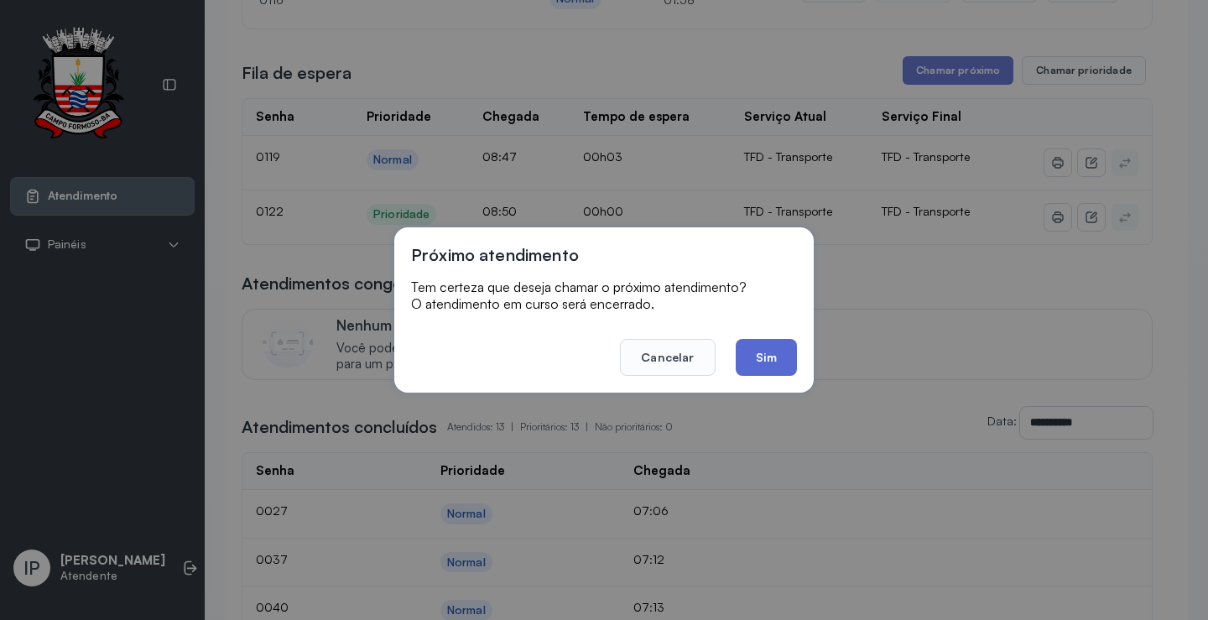
click at [760, 349] on button "Sim" at bounding box center [766, 357] width 61 height 37
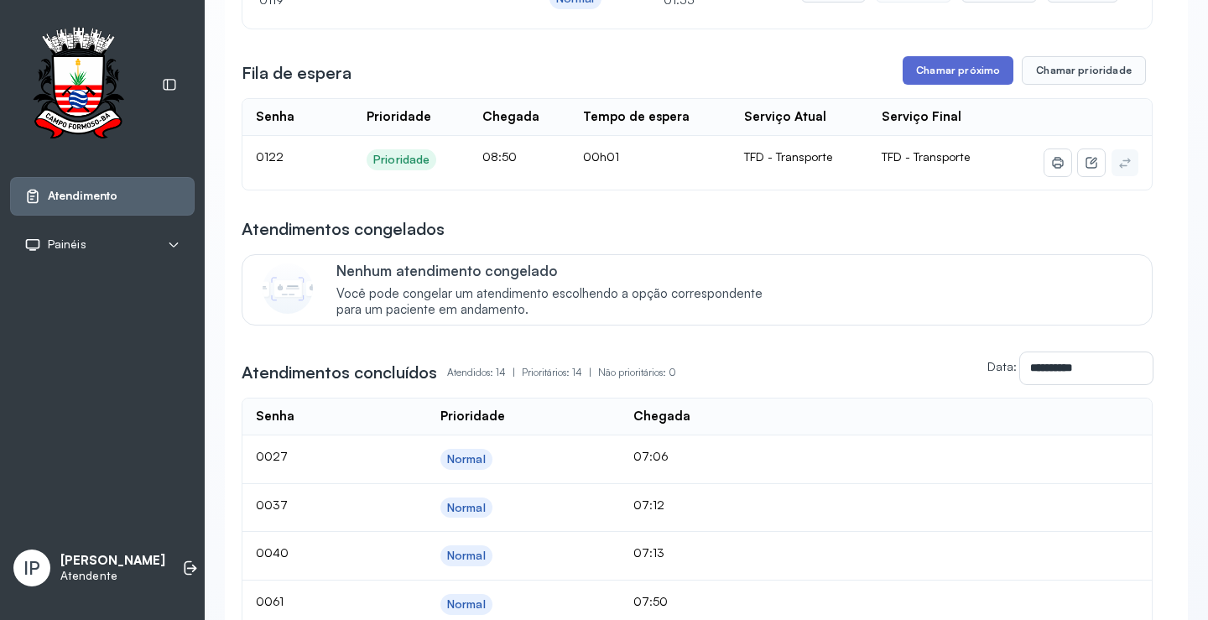
click at [916, 81] on button "Chamar próximo" at bounding box center [958, 70] width 111 height 29
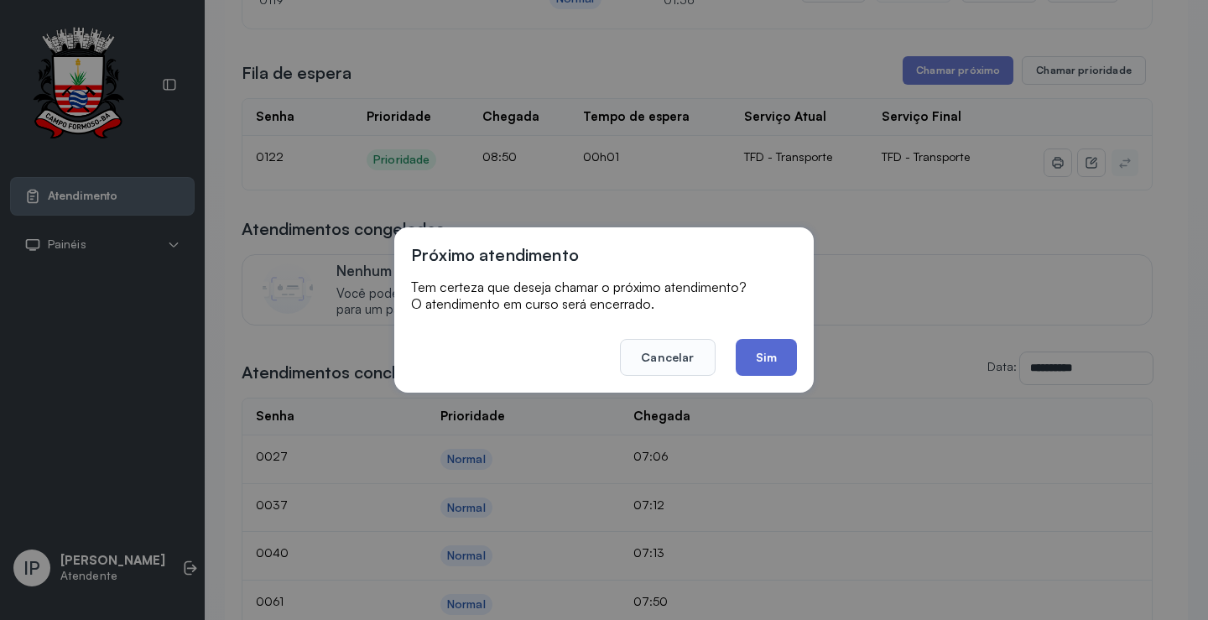
click at [771, 363] on button "Sim" at bounding box center [766, 357] width 61 height 37
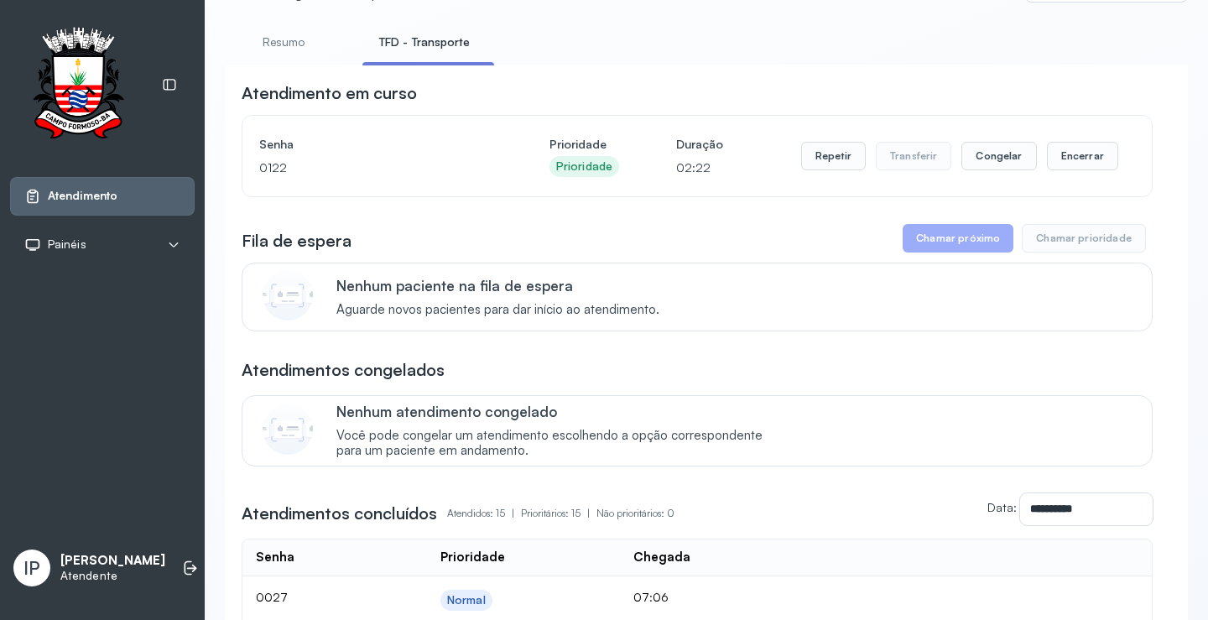
scroll to position [0, 0]
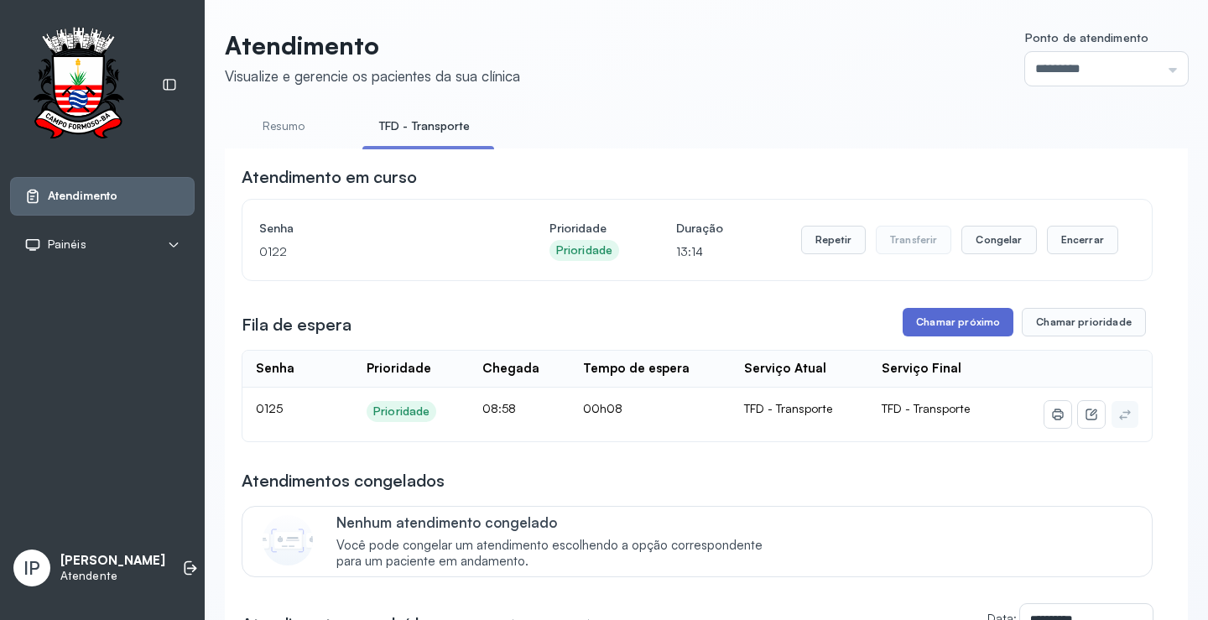
click at [929, 315] on button "Chamar próximo" at bounding box center [958, 322] width 111 height 29
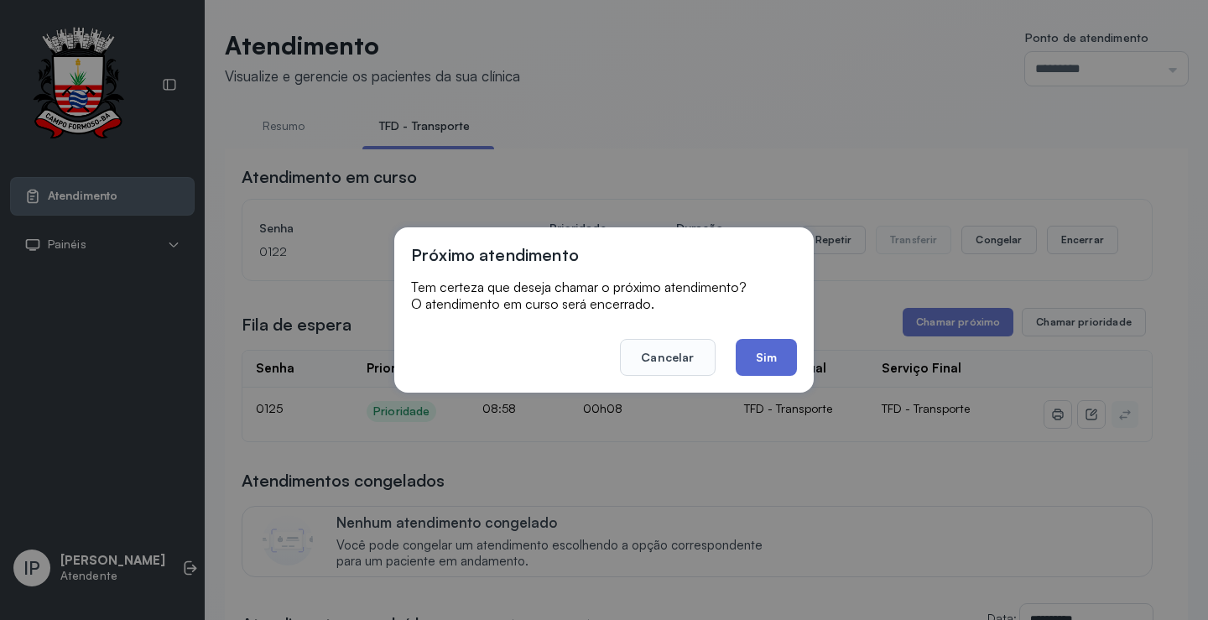
click at [755, 357] on button "Sim" at bounding box center [766, 357] width 61 height 37
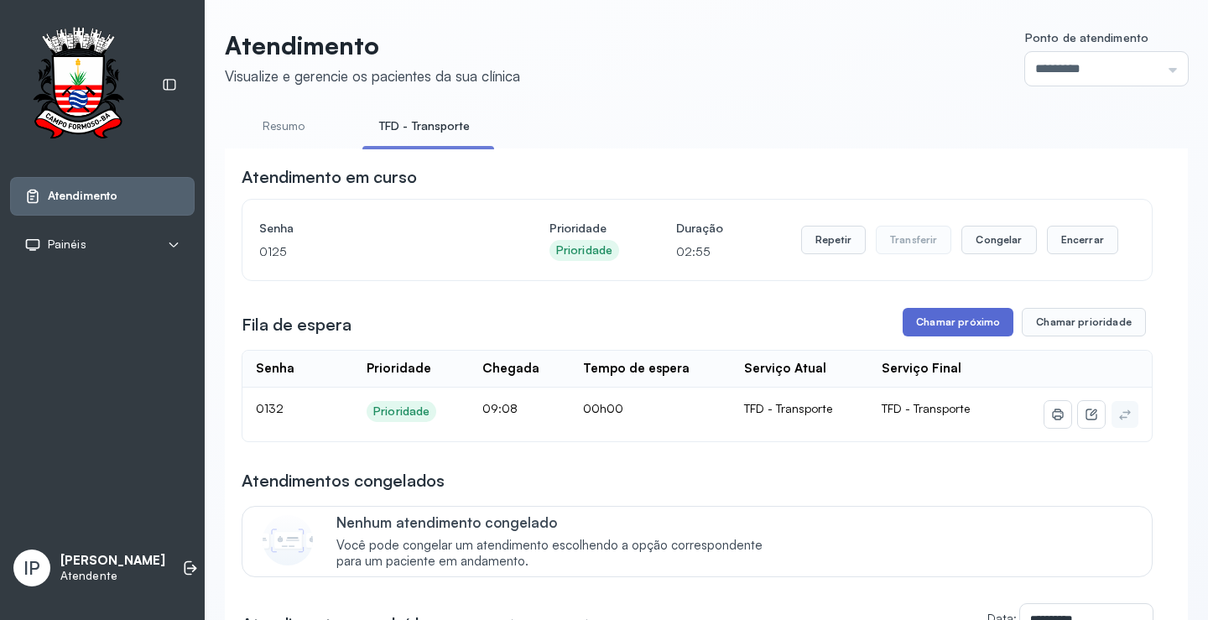
click at [945, 325] on button "Chamar próximo" at bounding box center [958, 322] width 111 height 29
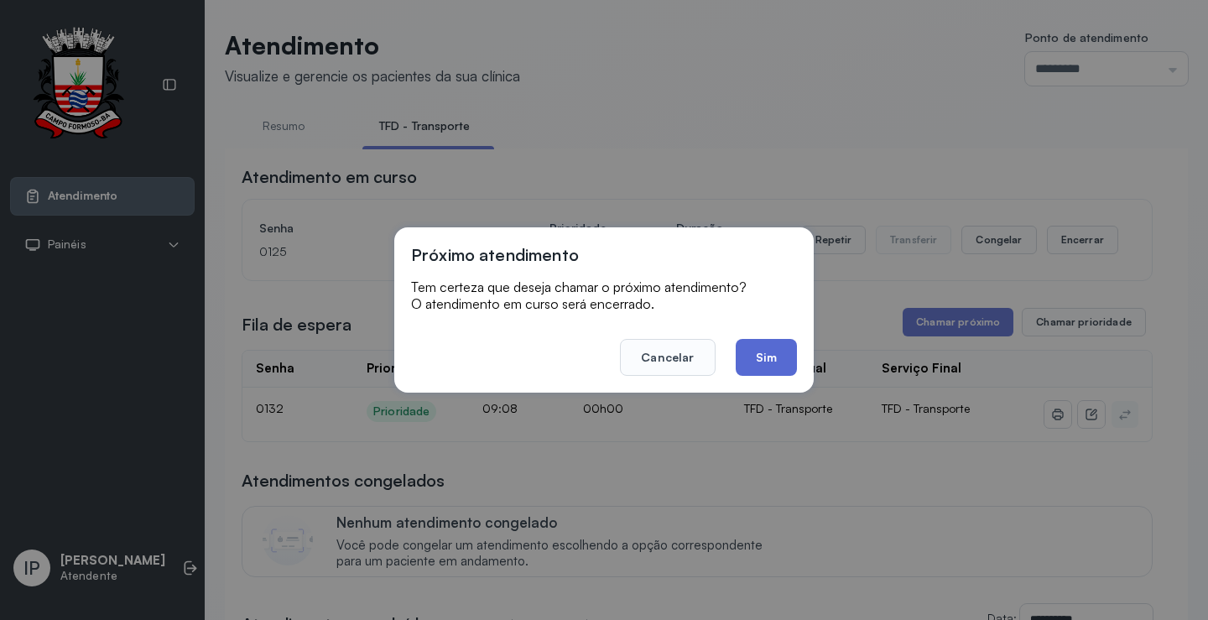
click at [767, 355] on button "Sim" at bounding box center [766, 357] width 61 height 37
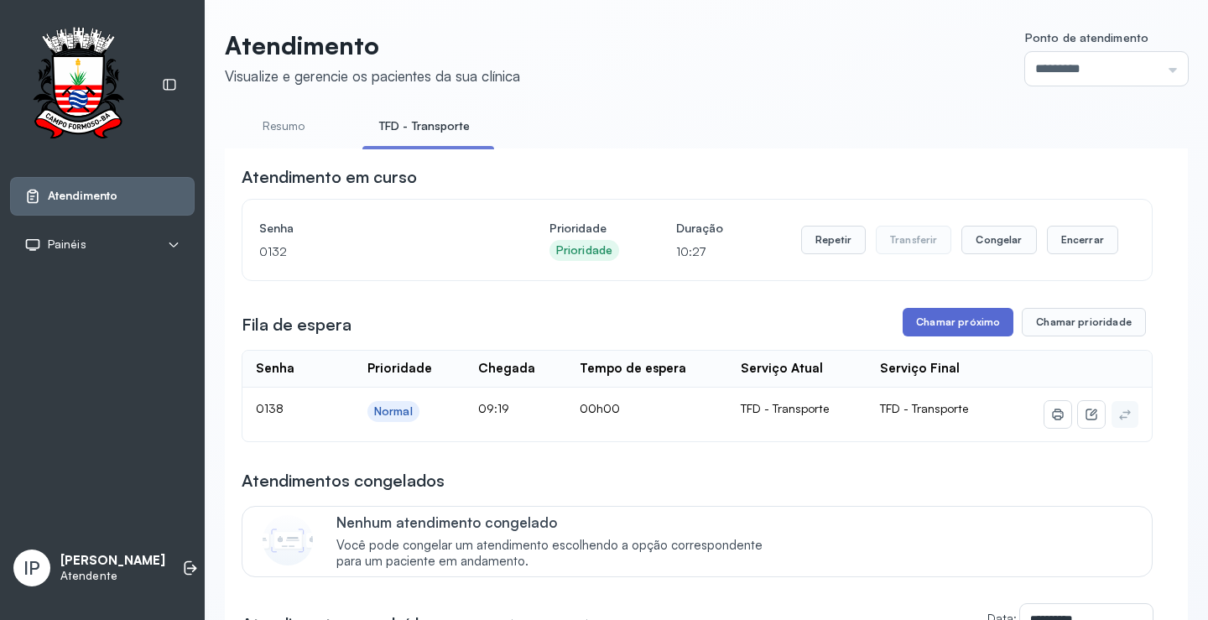
click at [921, 315] on button "Chamar próximo" at bounding box center [958, 322] width 111 height 29
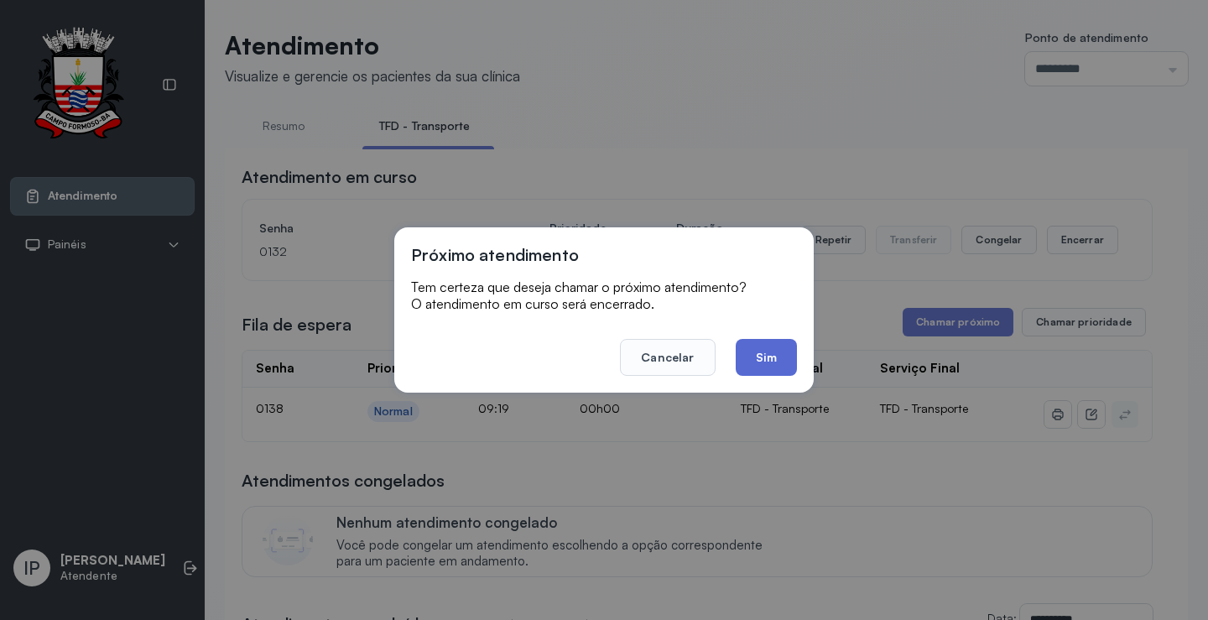
click at [767, 357] on button "Sim" at bounding box center [766, 357] width 61 height 37
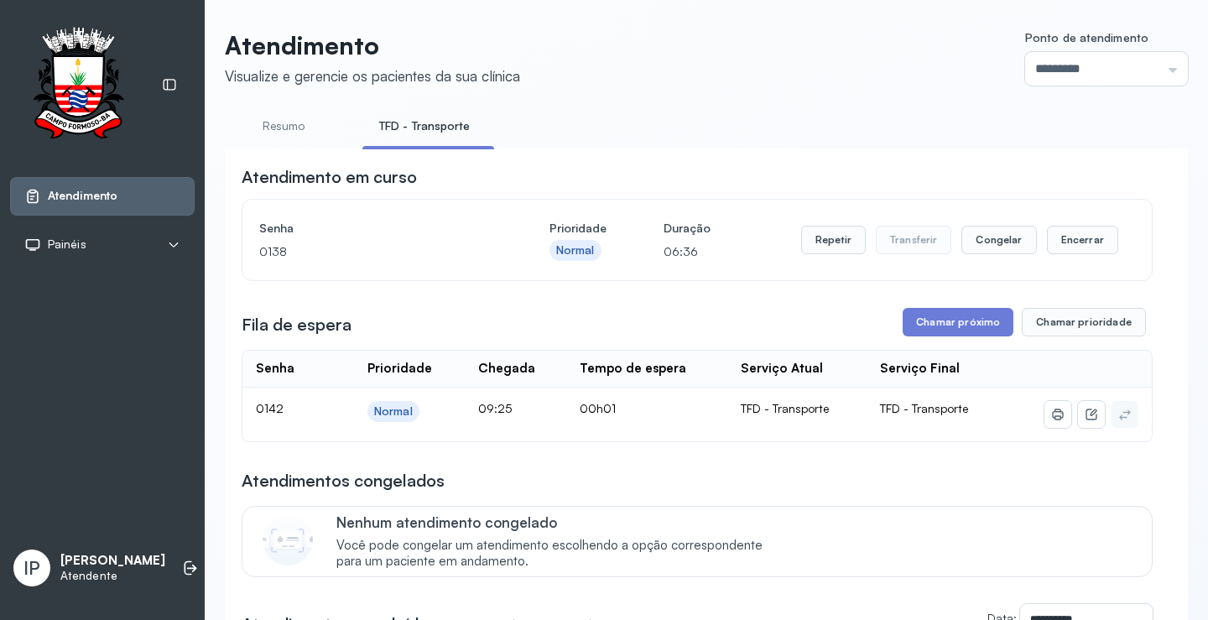
click at [974, 323] on button "Chamar próximo" at bounding box center [958, 322] width 111 height 29
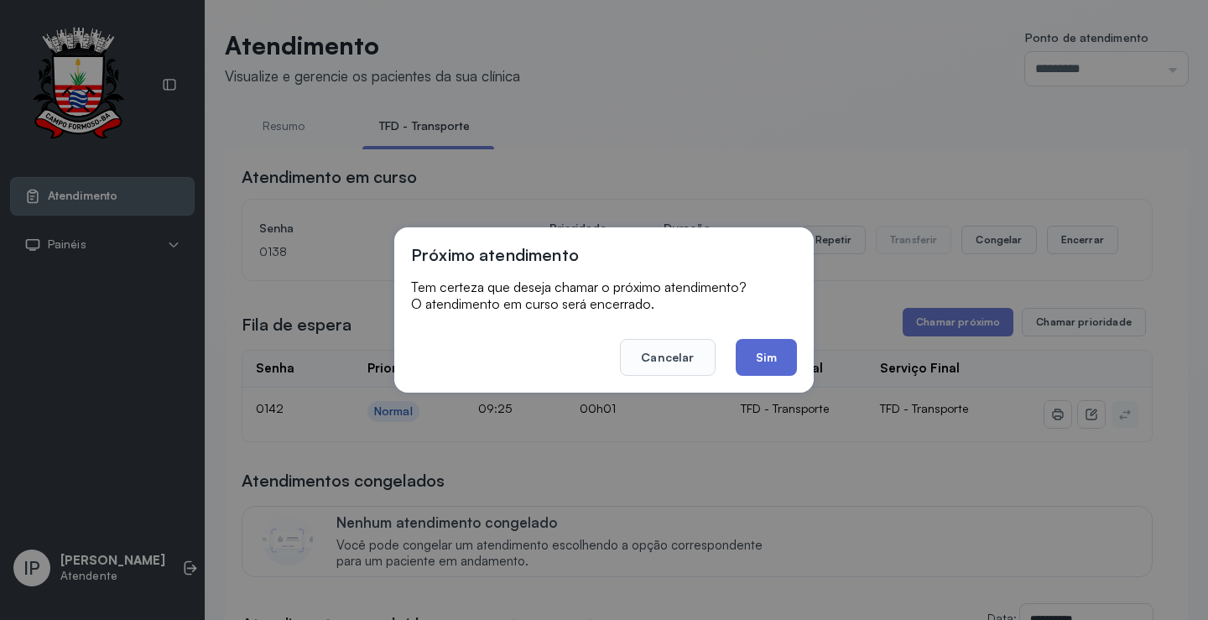
click at [772, 357] on button "Sim" at bounding box center [766, 357] width 61 height 37
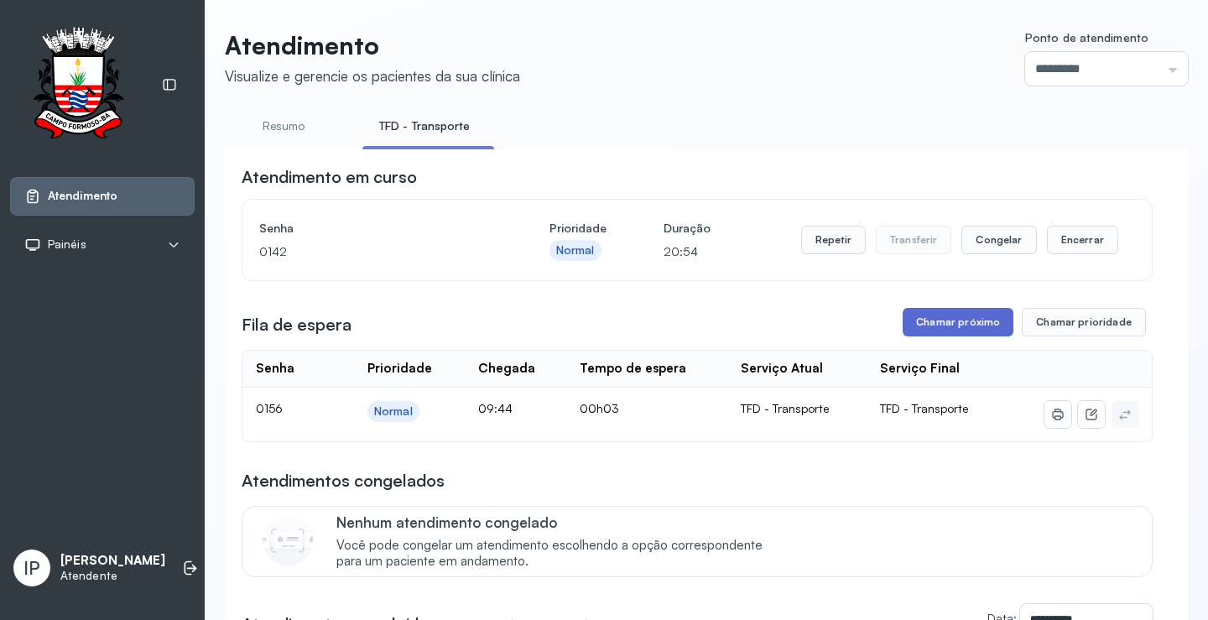
click at [968, 321] on button "Chamar próximo" at bounding box center [958, 322] width 111 height 29
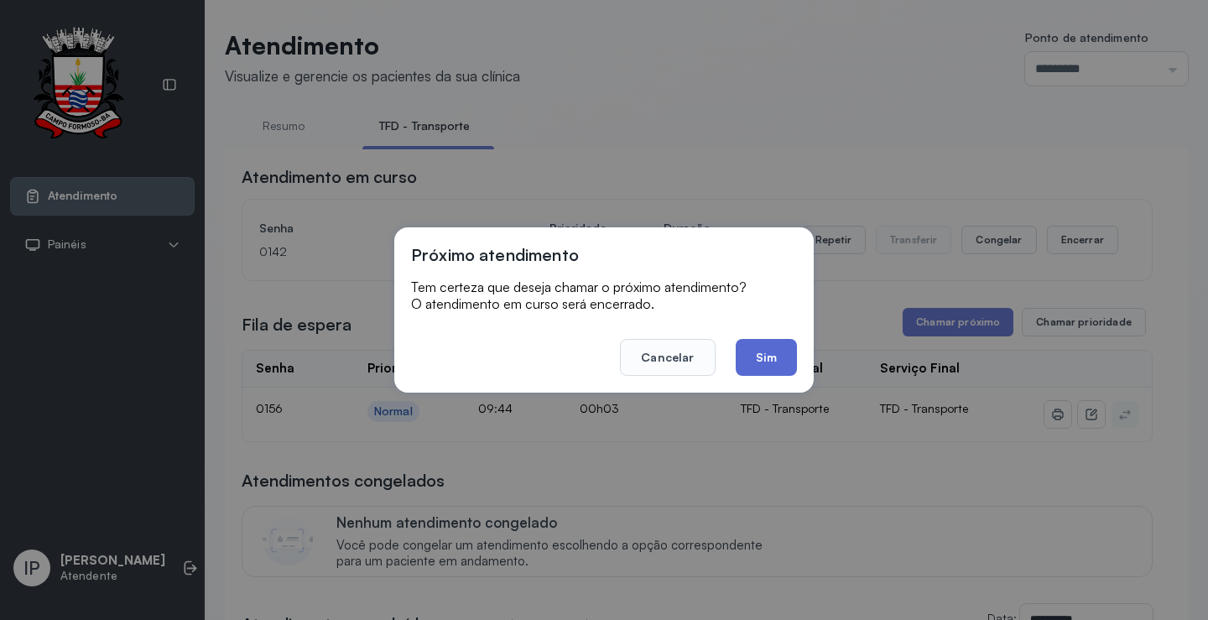
click at [776, 352] on button "Sim" at bounding box center [766, 357] width 61 height 37
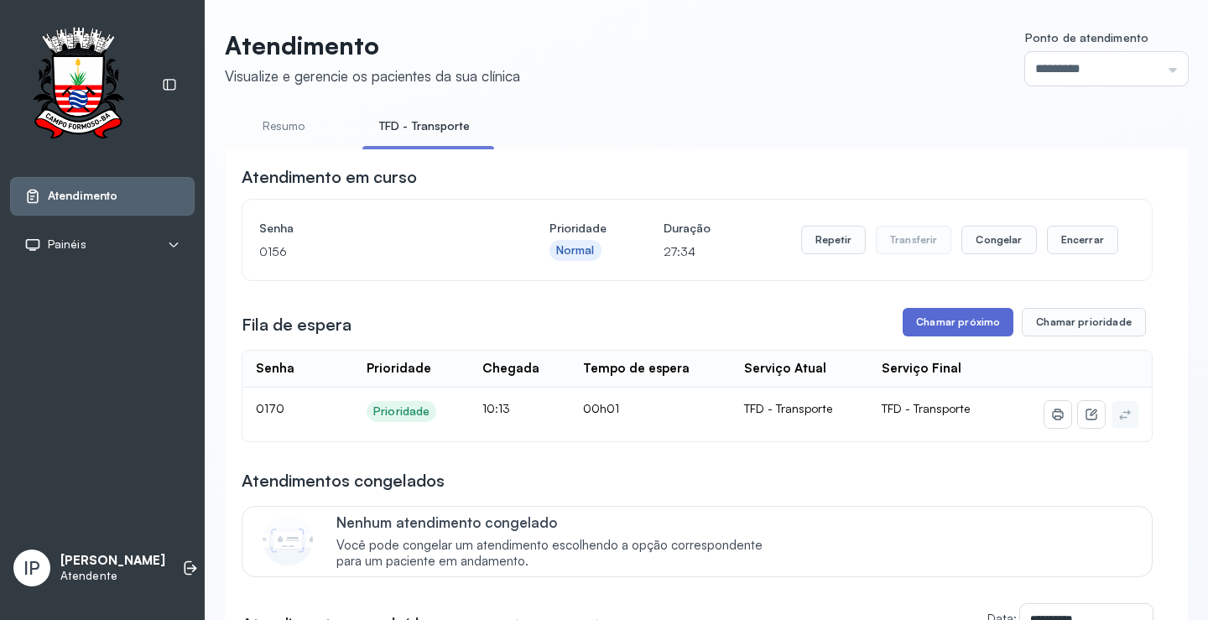
click at [944, 319] on button "Chamar próximo" at bounding box center [958, 322] width 111 height 29
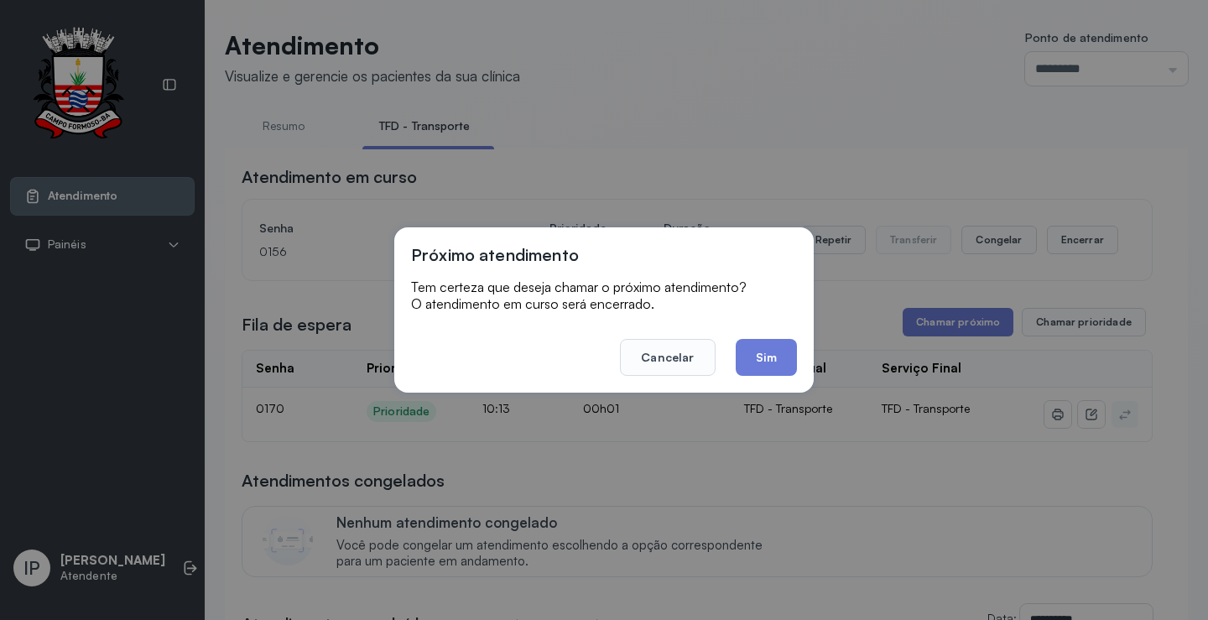
click at [773, 337] on footer "Cancelar Sim" at bounding box center [604, 345] width 386 height 60
click at [773, 347] on button "Sim" at bounding box center [766, 357] width 61 height 37
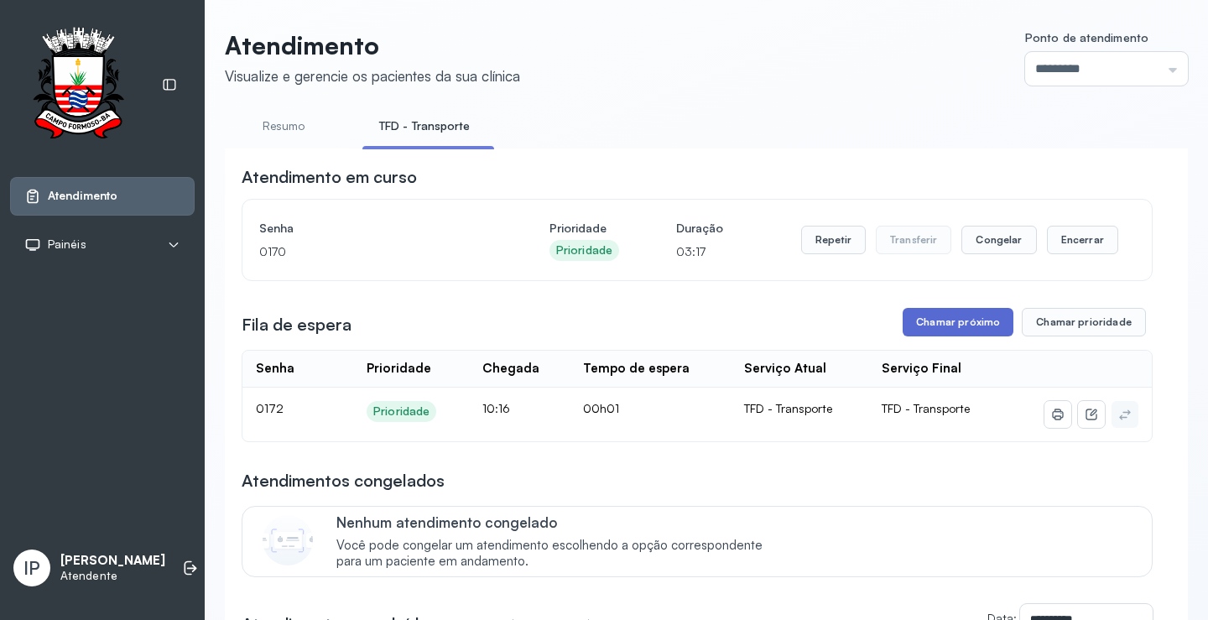
click at [992, 320] on button "Chamar próximo" at bounding box center [958, 322] width 111 height 29
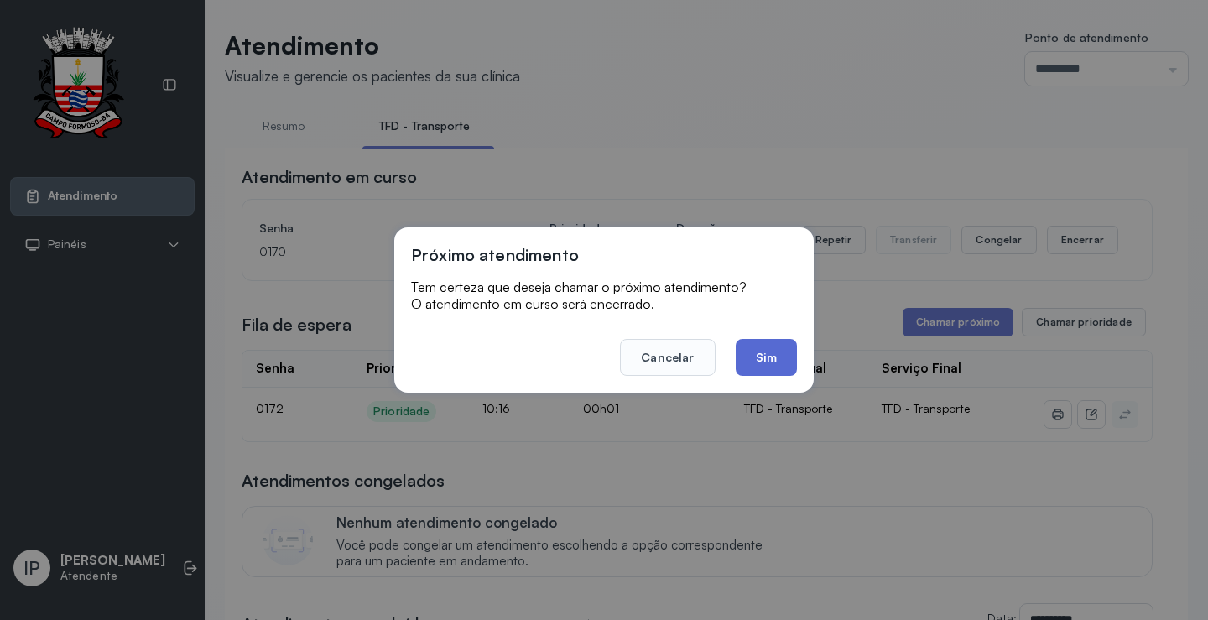
click at [783, 355] on button "Sim" at bounding box center [766, 357] width 61 height 37
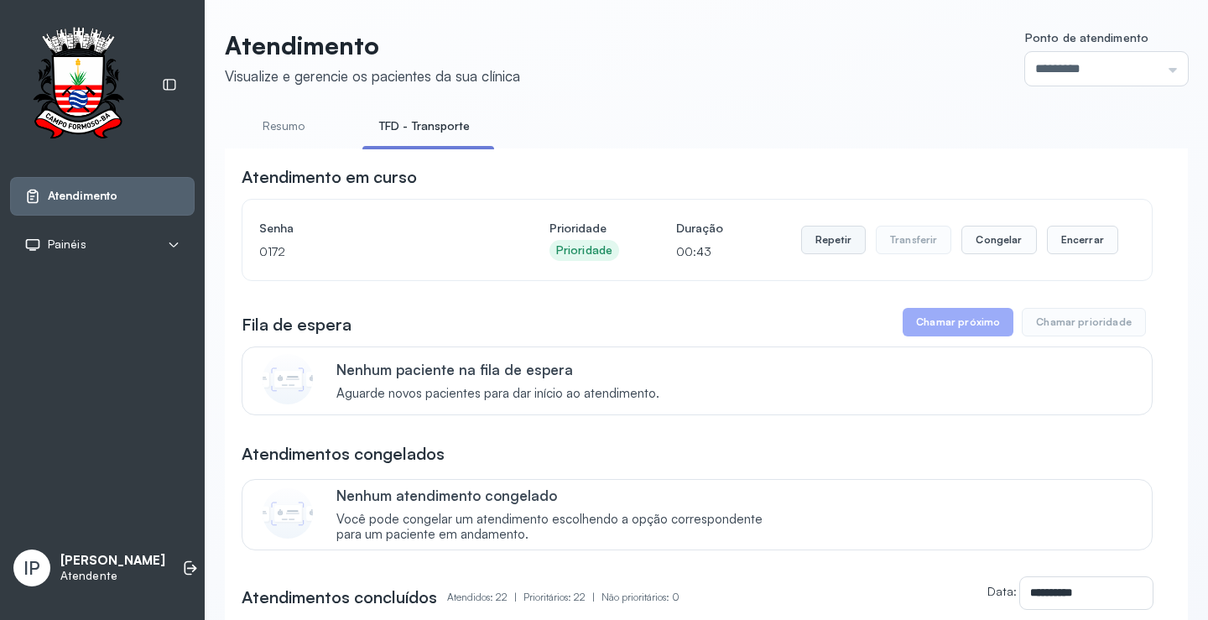
click at [841, 245] on button "Repetir" at bounding box center [833, 240] width 65 height 29
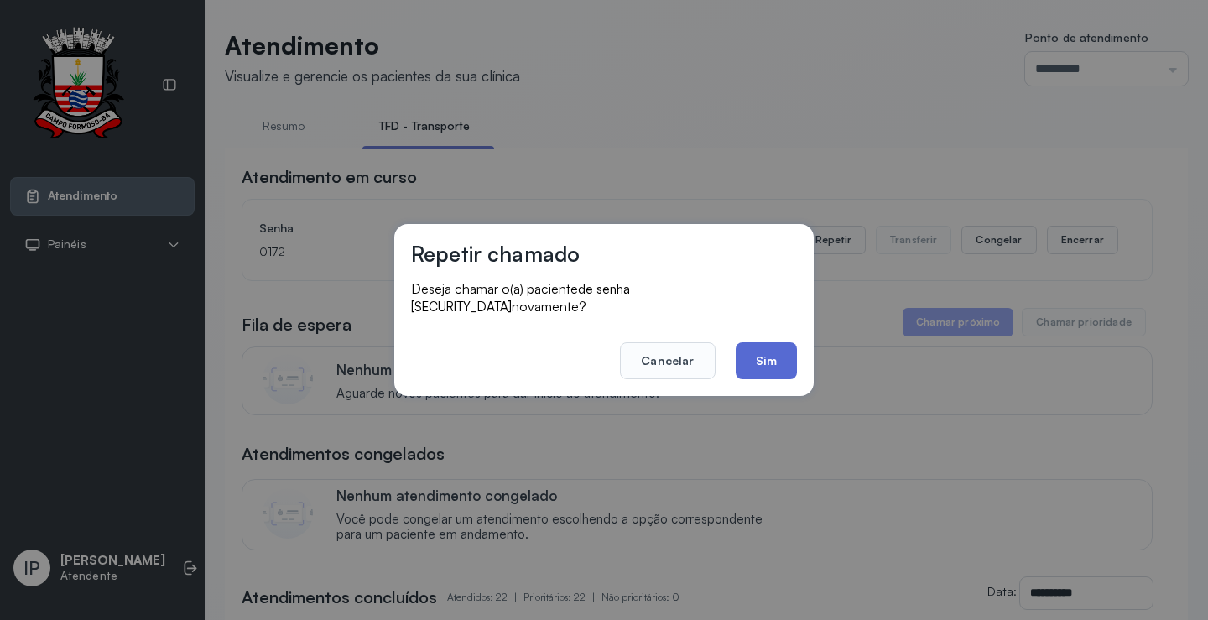
click at [784, 347] on button "Sim" at bounding box center [766, 360] width 61 height 37
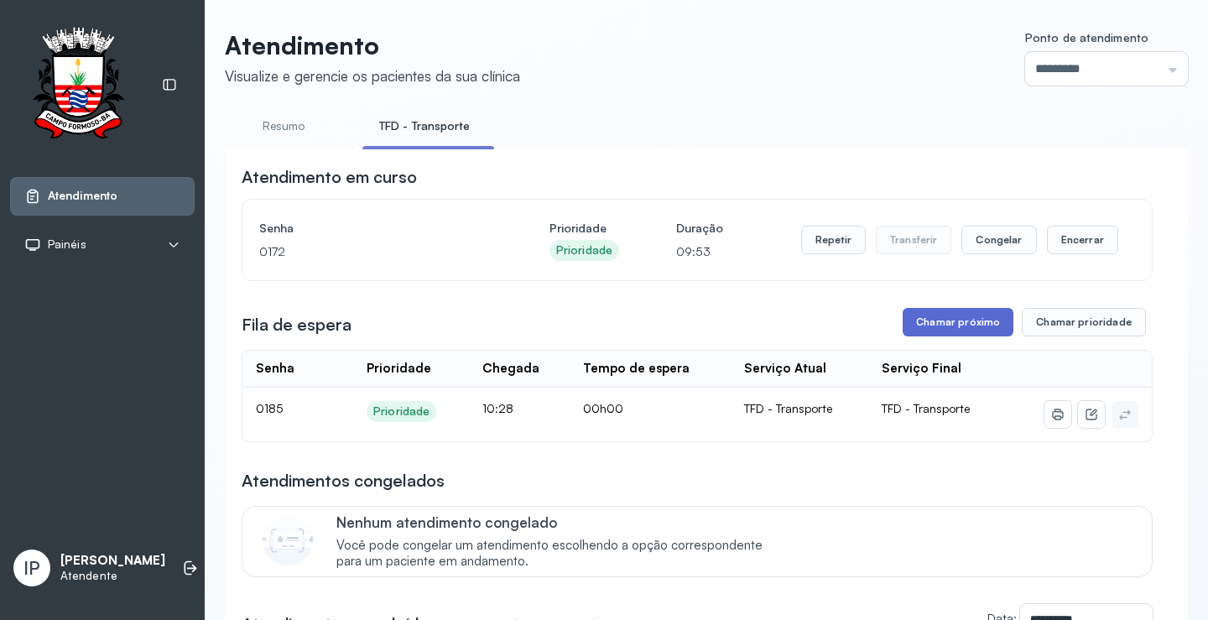
click at [966, 324] on button "Chamar próximo" at bounding box center [958, 322] width 111 height 29
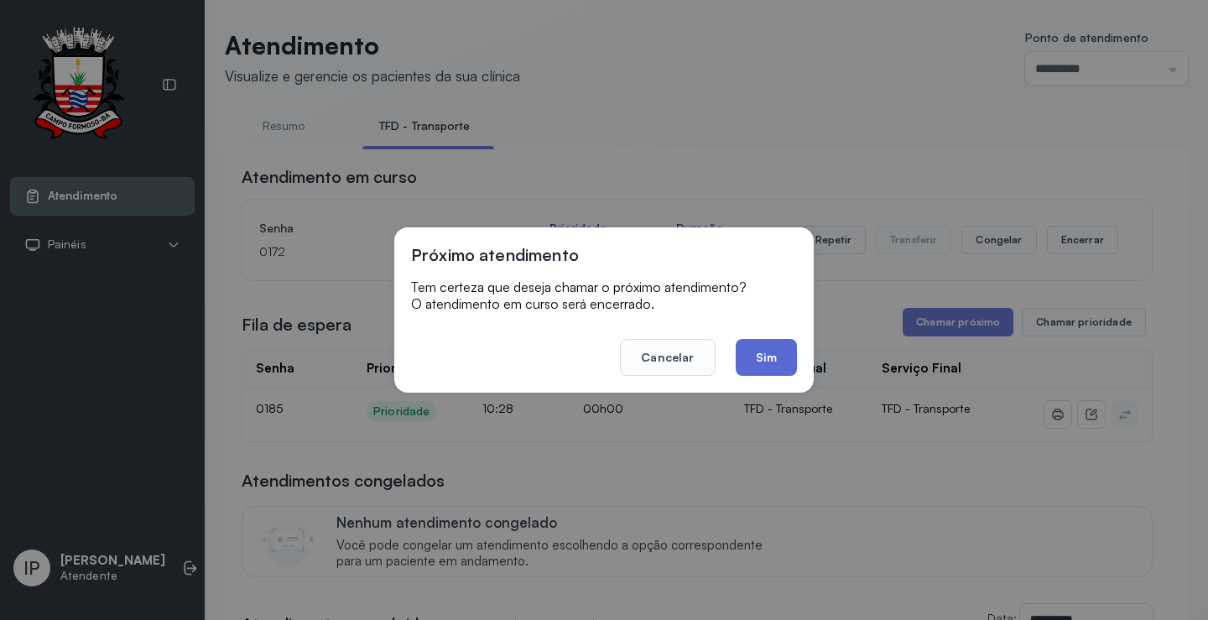
click at [763, 367] on button "Sim" at bounding box center [766, 357] width 61 height 37
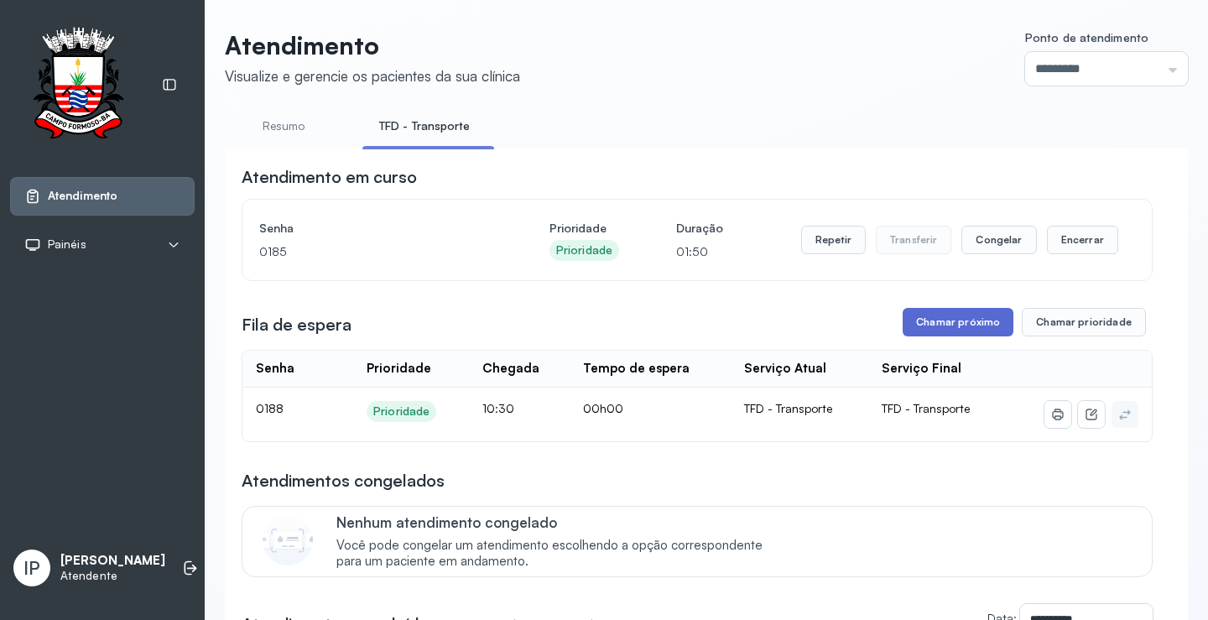
click at [940, 331] on button "Chamar próximo" at bounding box center [958, 322] width 111 height 29
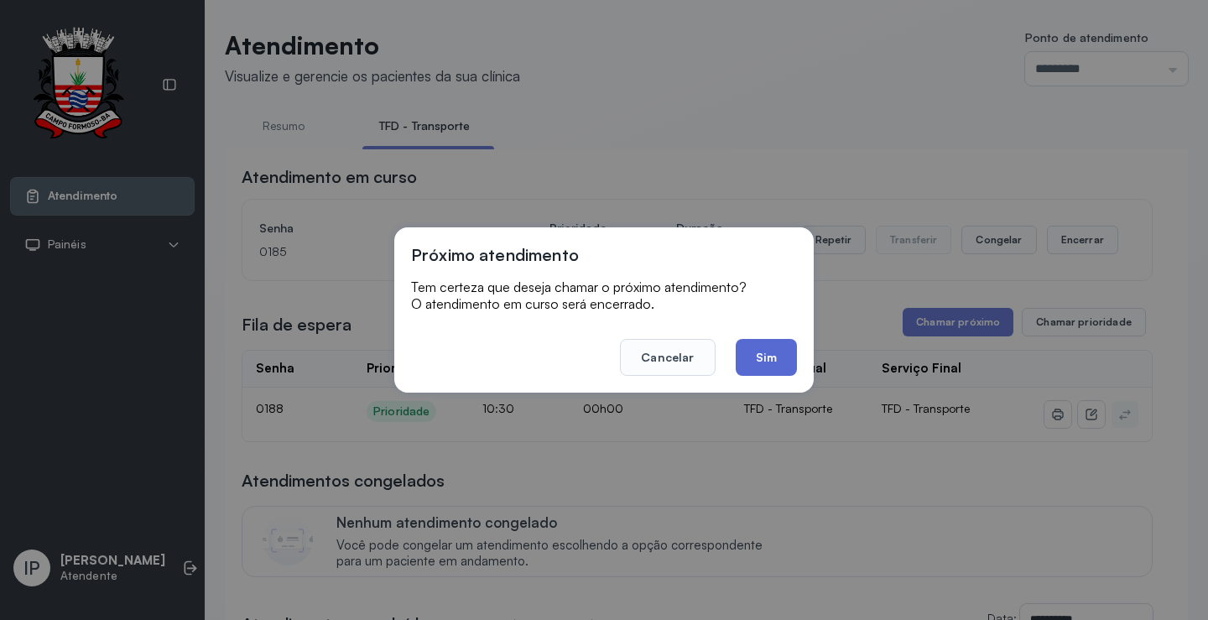
click at [758, 352] on button "Sim" at bounding box center [766, 357] width 61 height 37
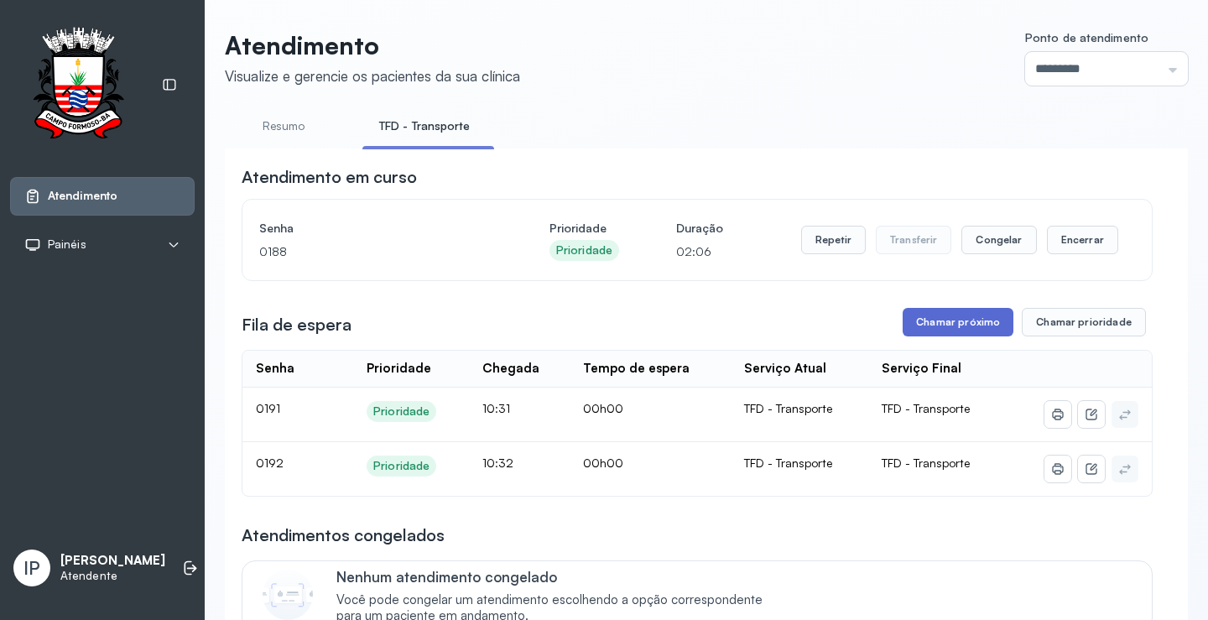
click at [970, 326] on button "Chamar próximo" at bounding box center [958, 322] width 111 height 29
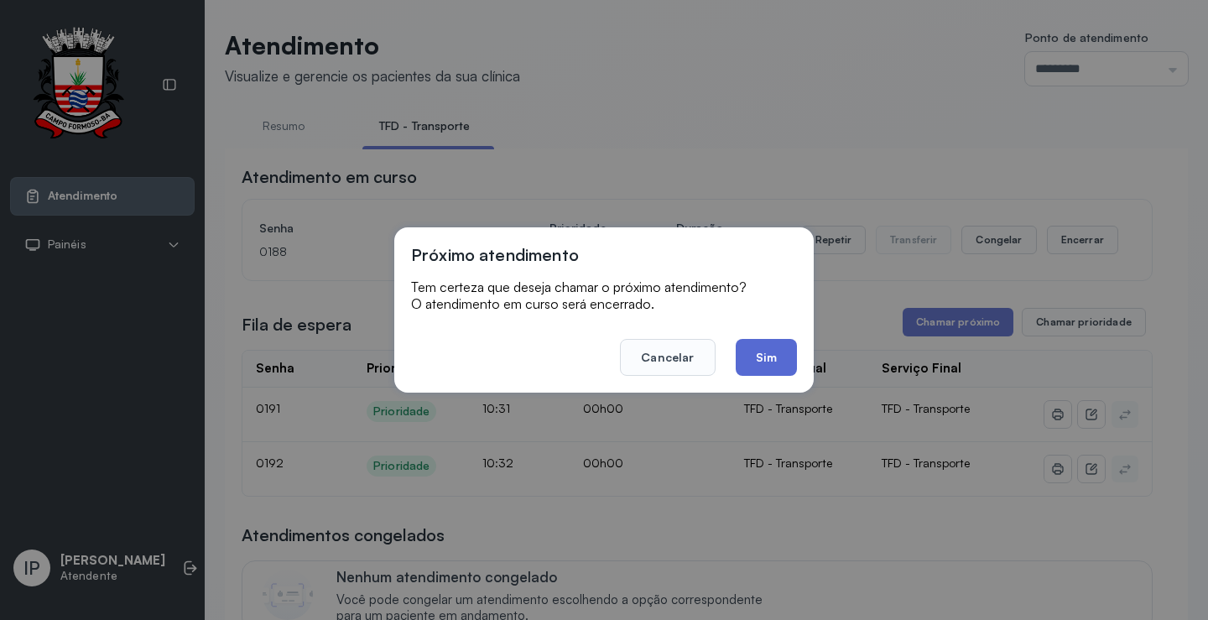
click at [779, 361] on button "Sim" at bounding box center [766, 357] width 61 height 37
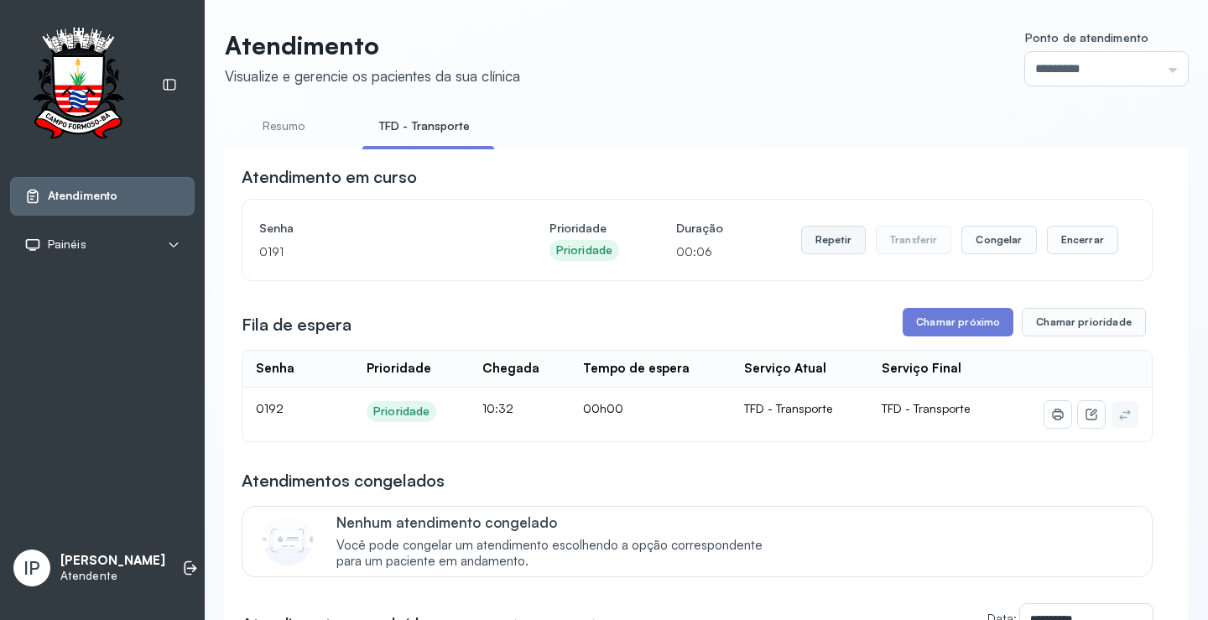
click at [819, 247] on button "Repetir" at bounding box center [833, 240] width 65 height 29
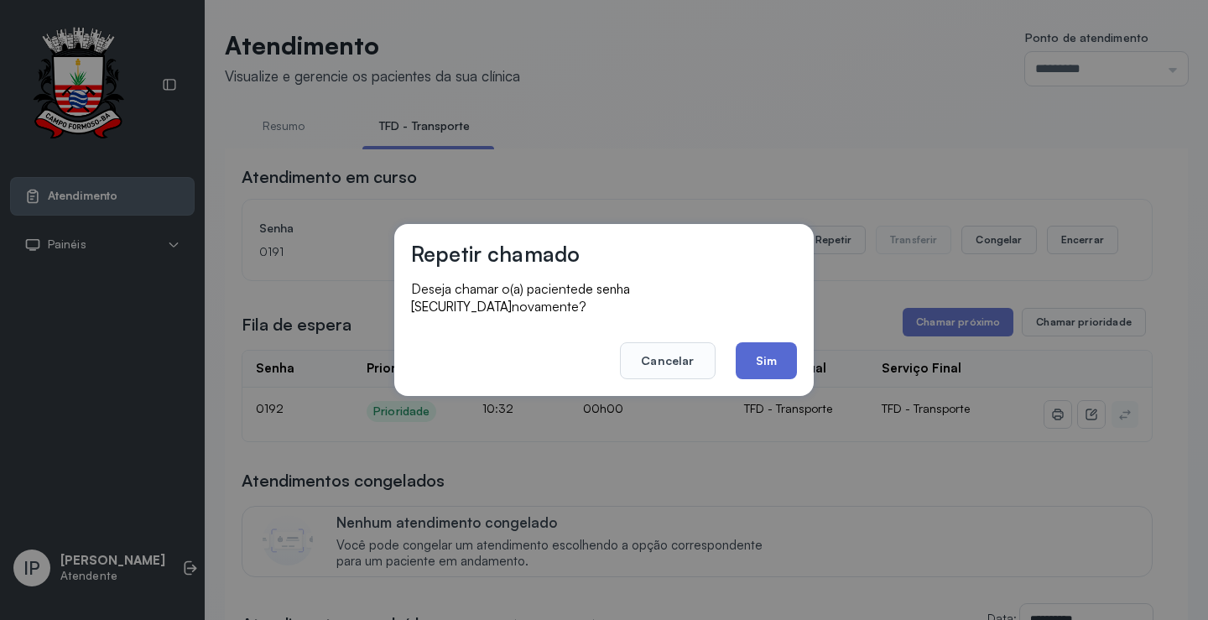
click at [762, 350] on button "Sim" at bounding box center [766, 360] width 61 height 37
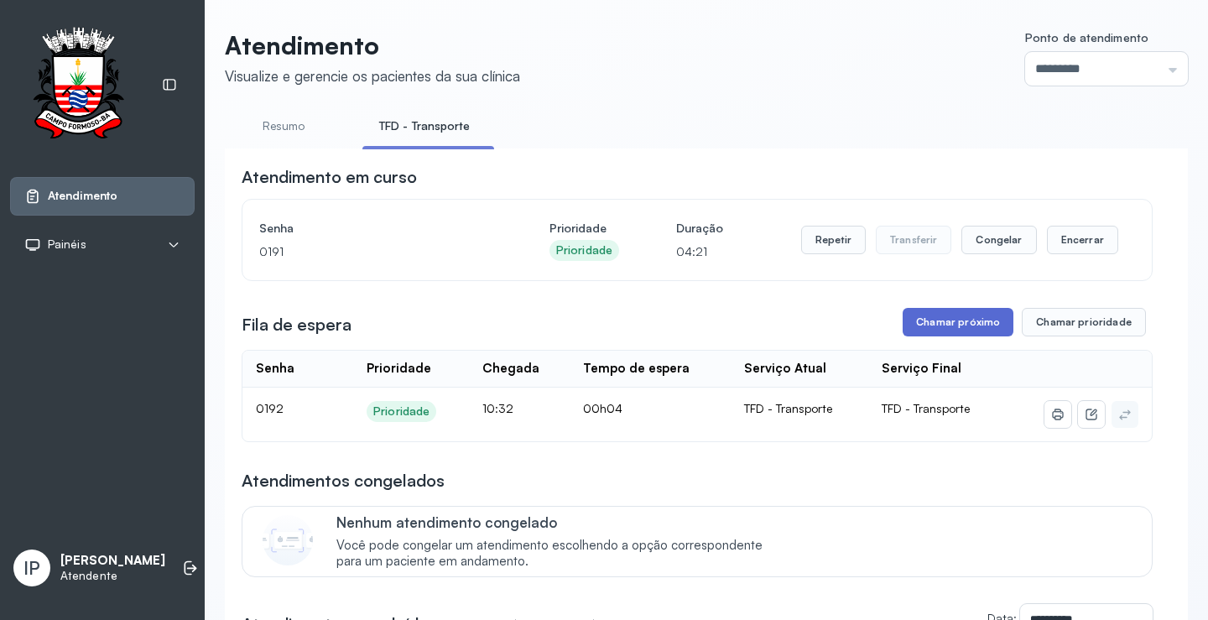
click at [945, 320] on button "Chamar próximo" at bounding box center [958, 322] width 111 height 29
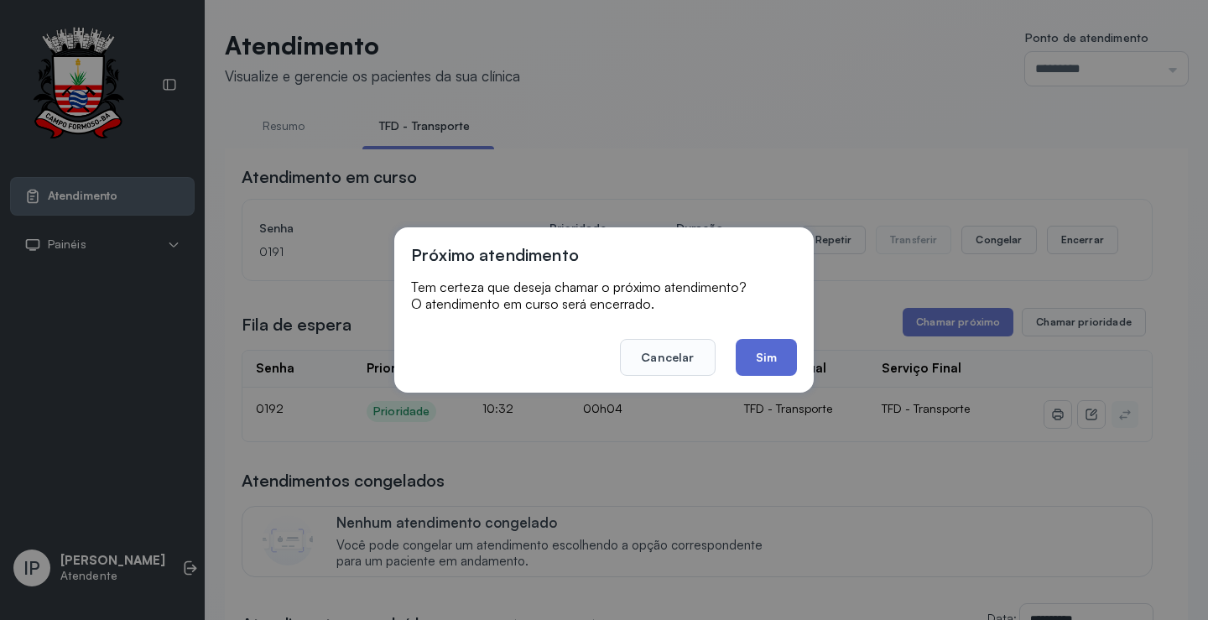
click at [777, 357] on button "Sim" at bounding box center [766, 357] width 61 height 37
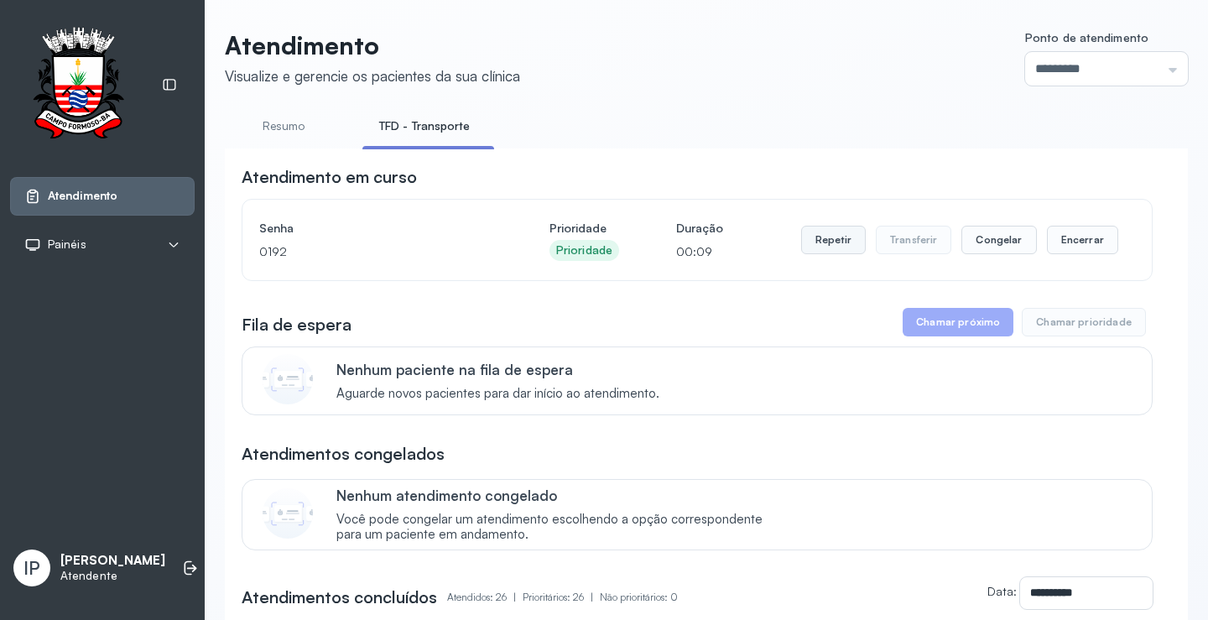
click at [830, 233] on button "Repetir" at bounding box center [833, 240] width 65 height 29
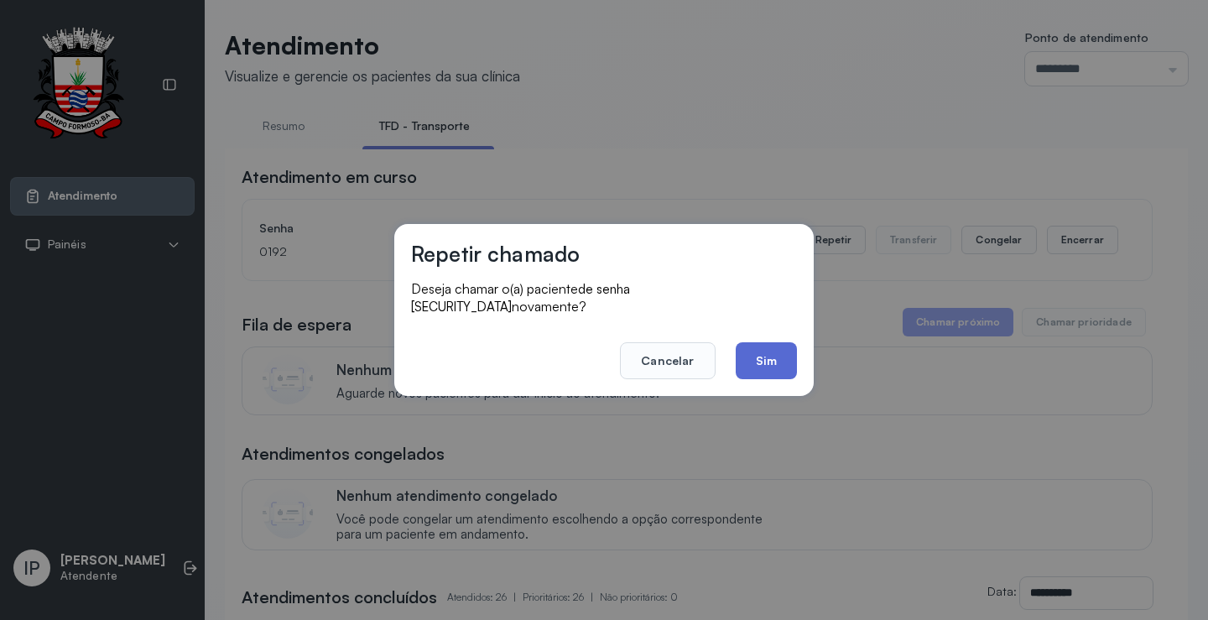
click at [780, 351] on button "Sim" at bounding box center [766, 360] width 61 height 37
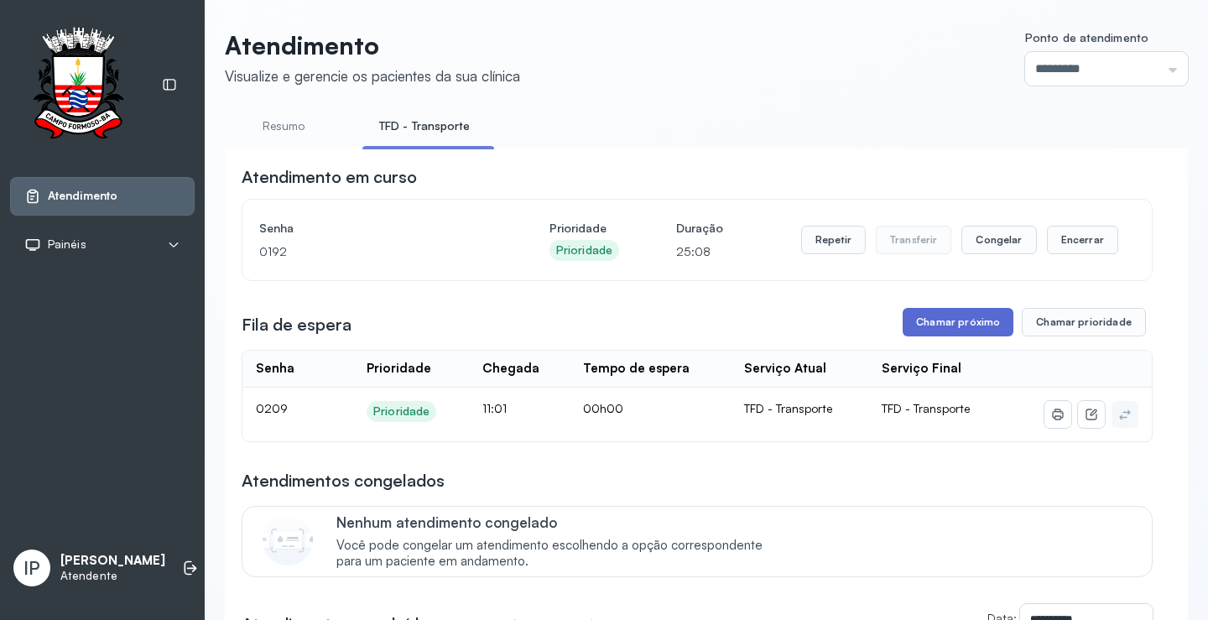
click at [984, 323] on button "Chamar próximo" at bounding box center [958, 322] width 111 height 29
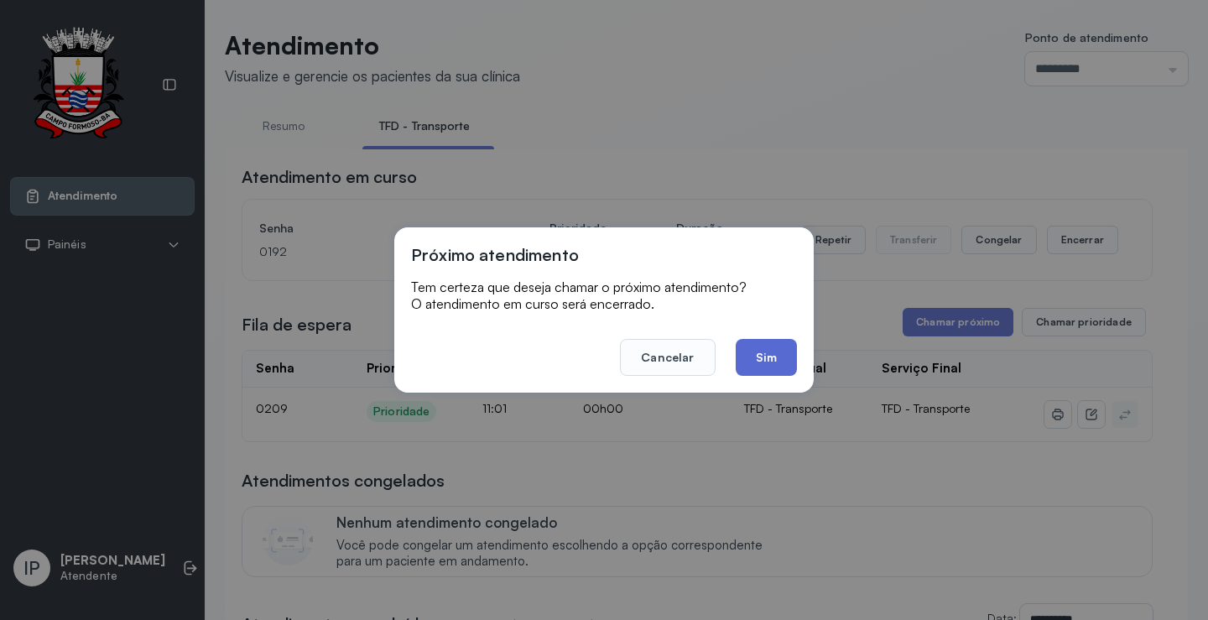
click at [776, 351] on button "Sim" at bounding box center [766, 357] width 61 height 37
